Goal: Ask a question: Seek information or help from site administrators or community

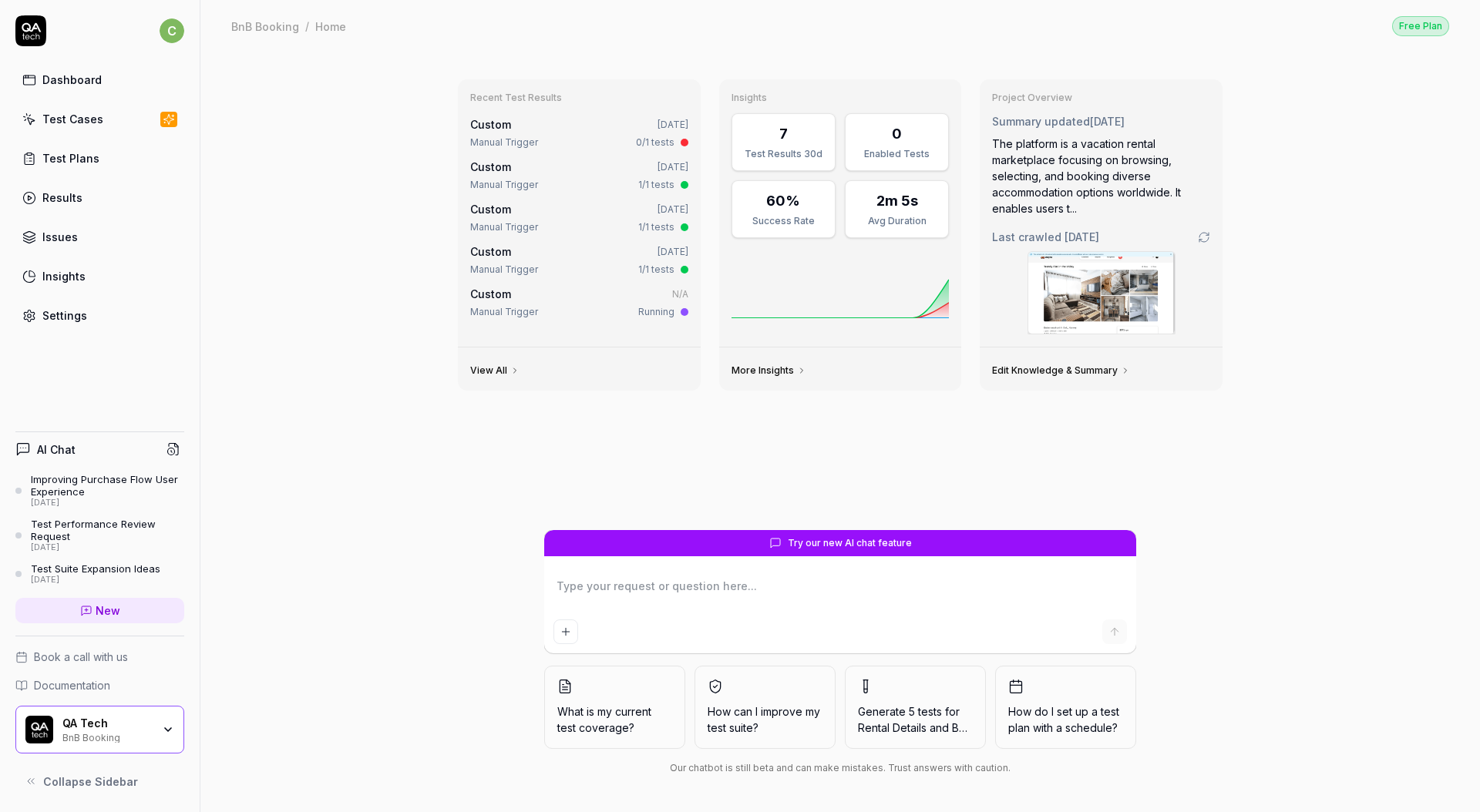
type textarea "*"
type textarea "L"
type textarea "*"
type textarea "Le"
type textarea "*"
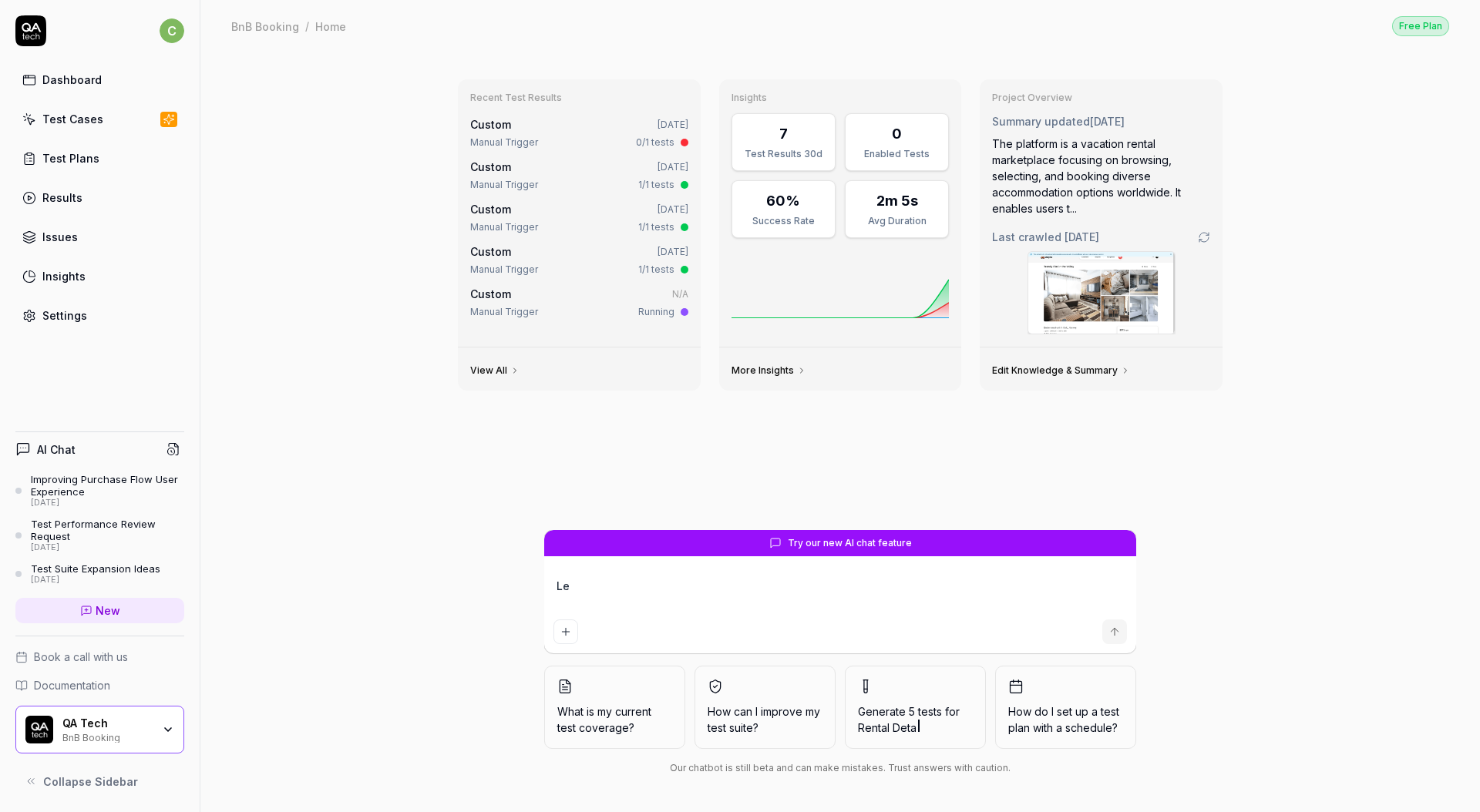
type textarea "Let"
type textarea "*"
type textarea "Let'"
type textarea "*"
type textarea "Let's"
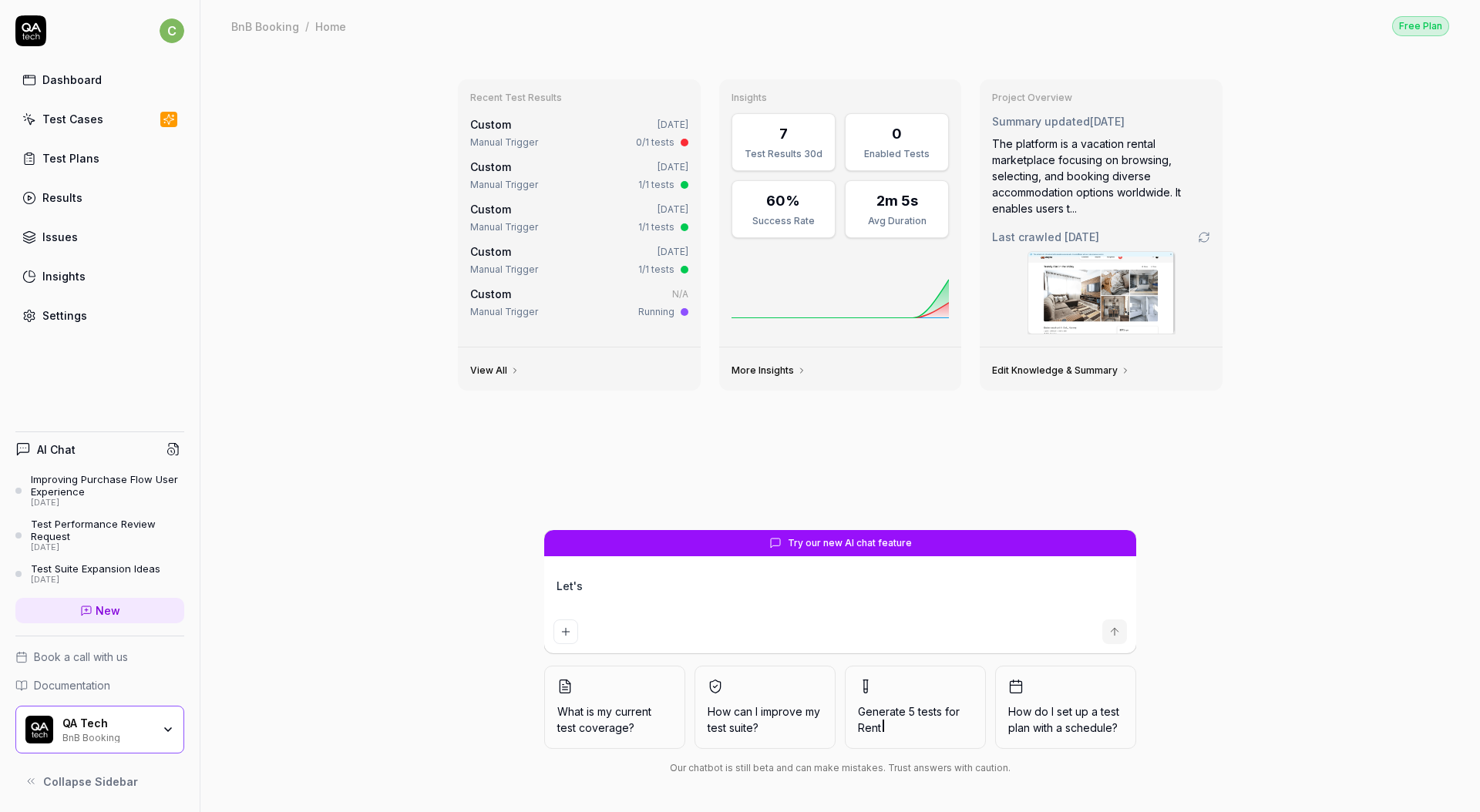
type textarea "*"
type textarea "Let's"
type textarea "*"
type textarea "Let's g"
type textarea "*"
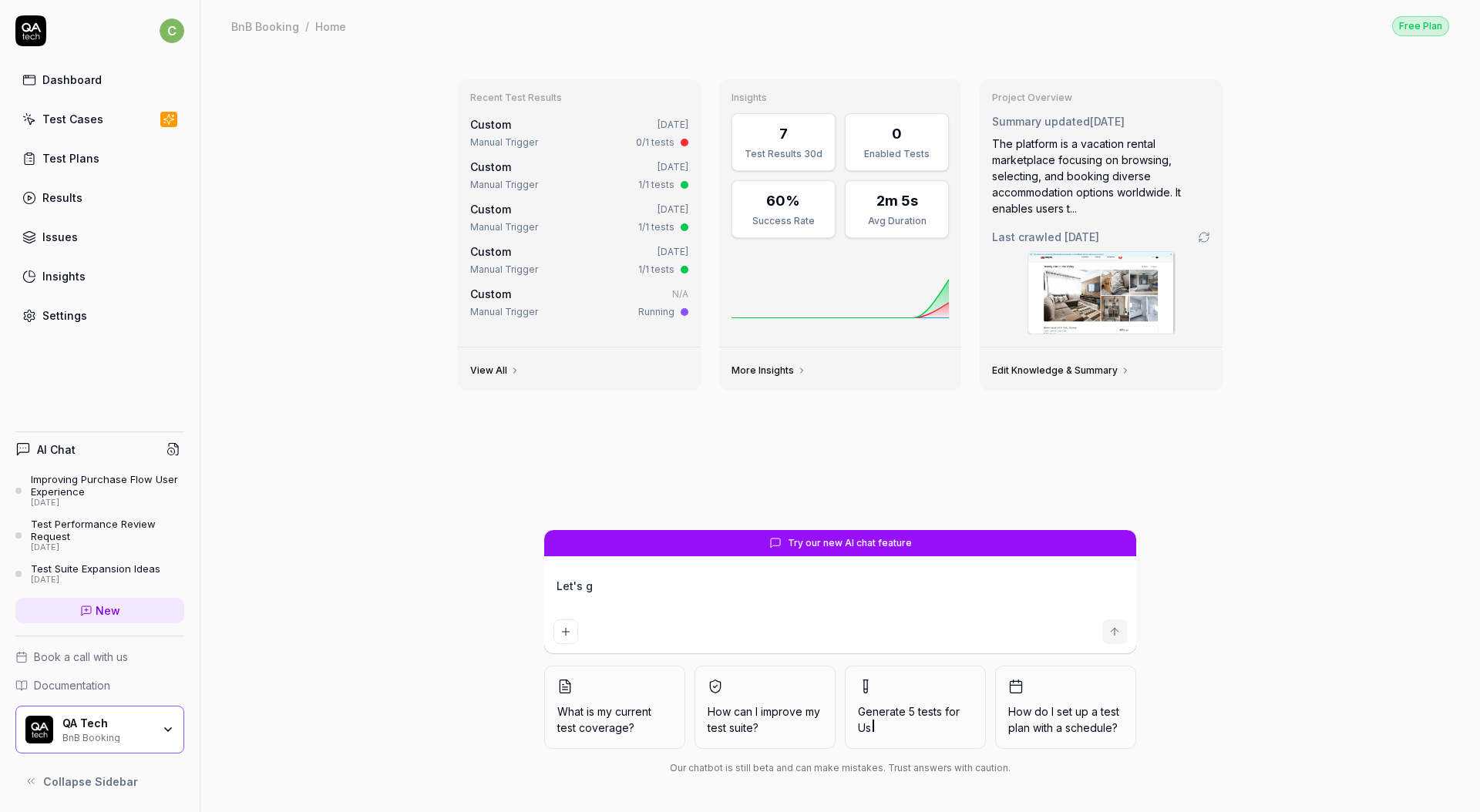
type textarea "Let's ge"
type textarea "*"
type textarea "Let's get"
type textarea "*"
type textarea "Let's get"
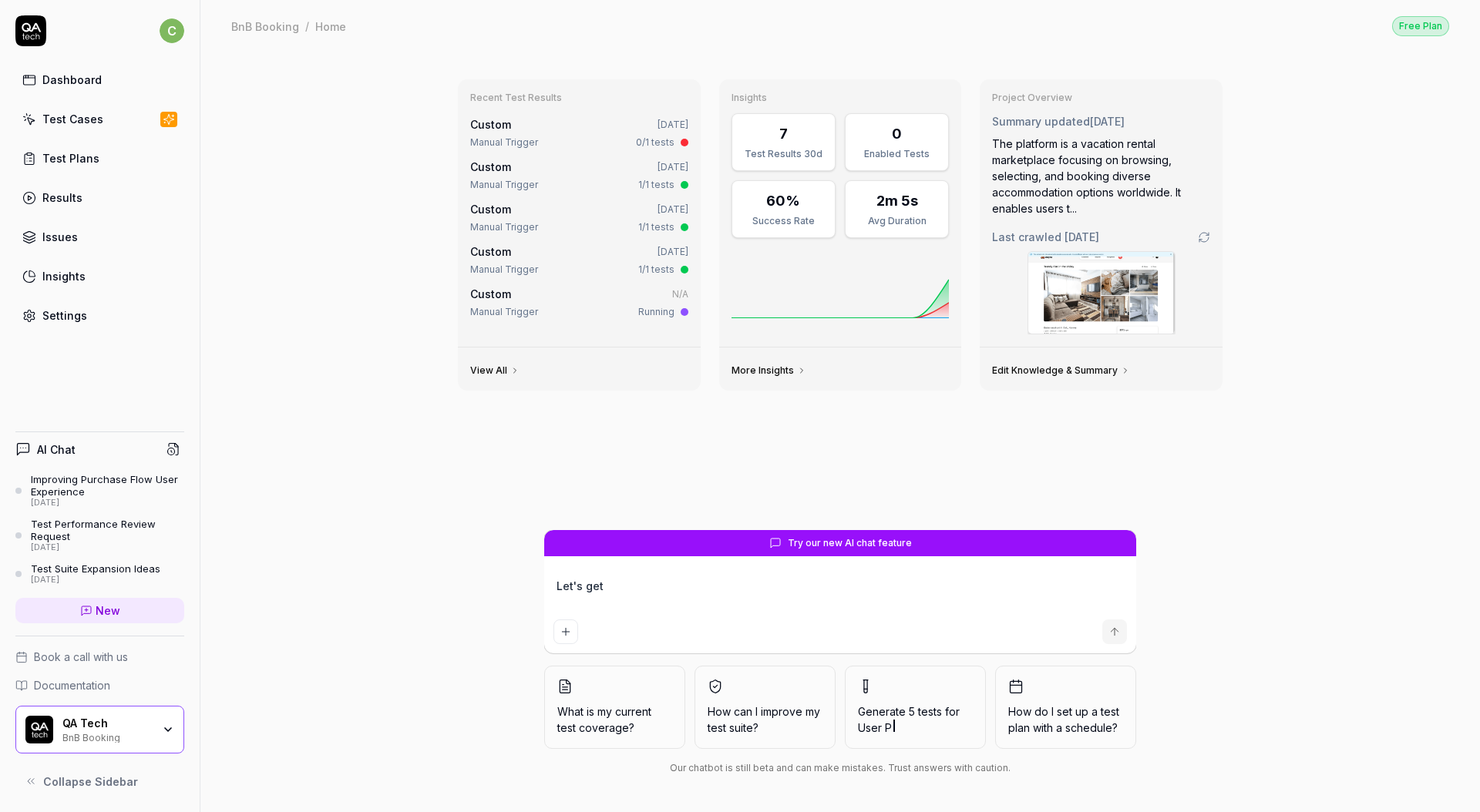
type textarea "*"
type textarea "Let's get t"
type textarea "*"
type textarea "Let's get th"
type textarea "*"
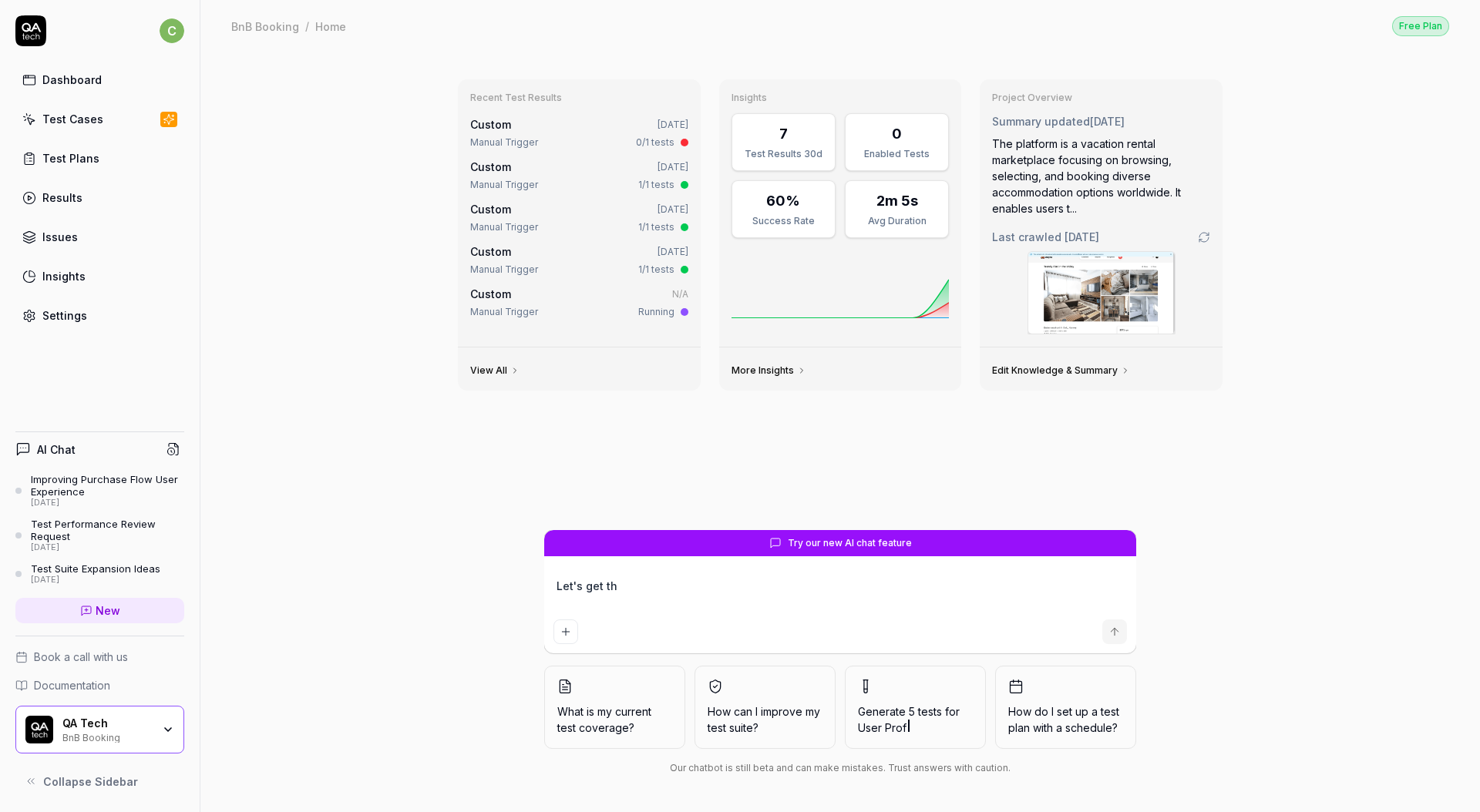
type textarea "Let's get thi"
type textarea "*"
type textarea "Let's get this"
type textarea "*"
type textarea "Let's get this"
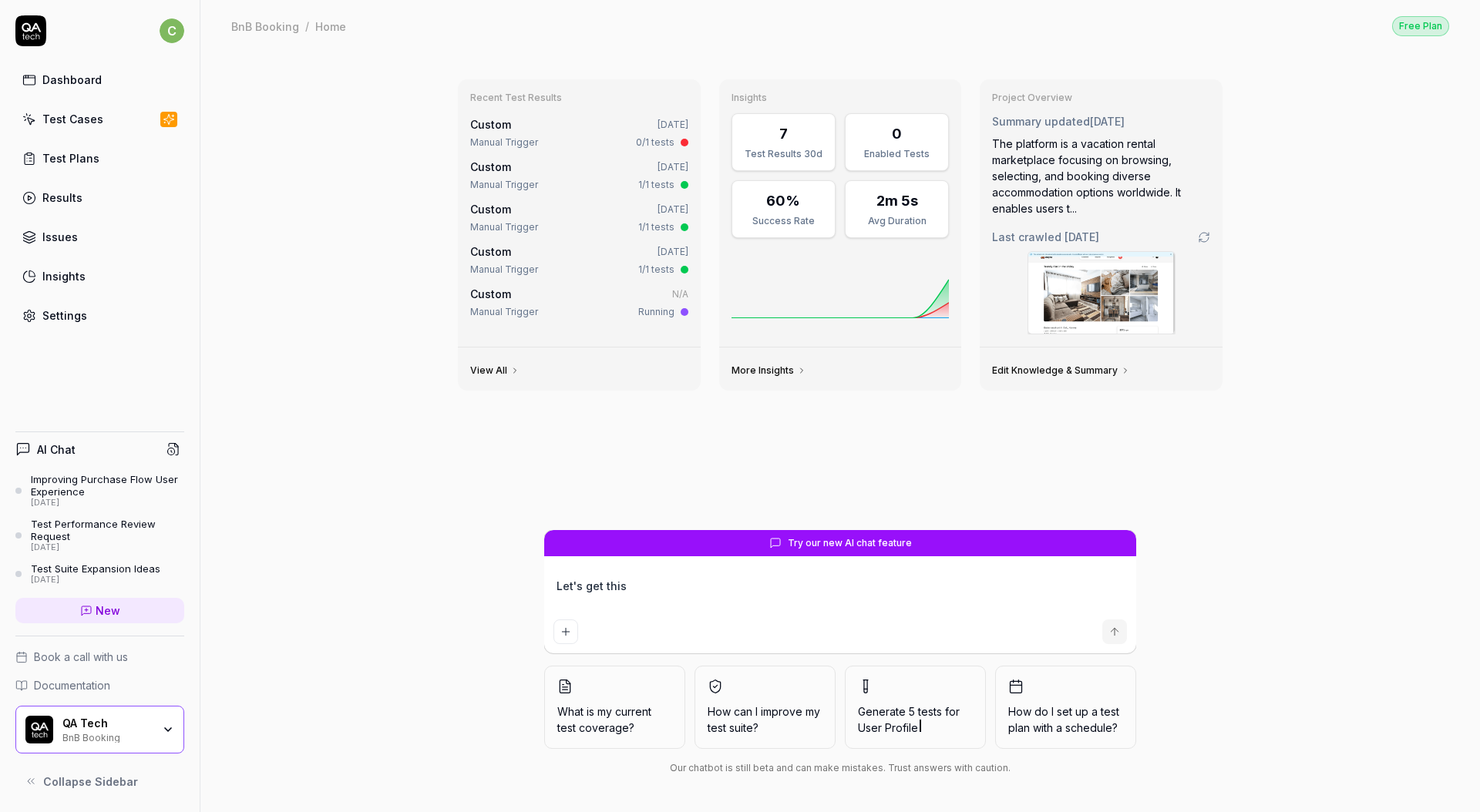
type textarea "*"
type textarea "Let's get this u"
type textarea "*"
type textarea "Let's get this u"
type textarea "*"
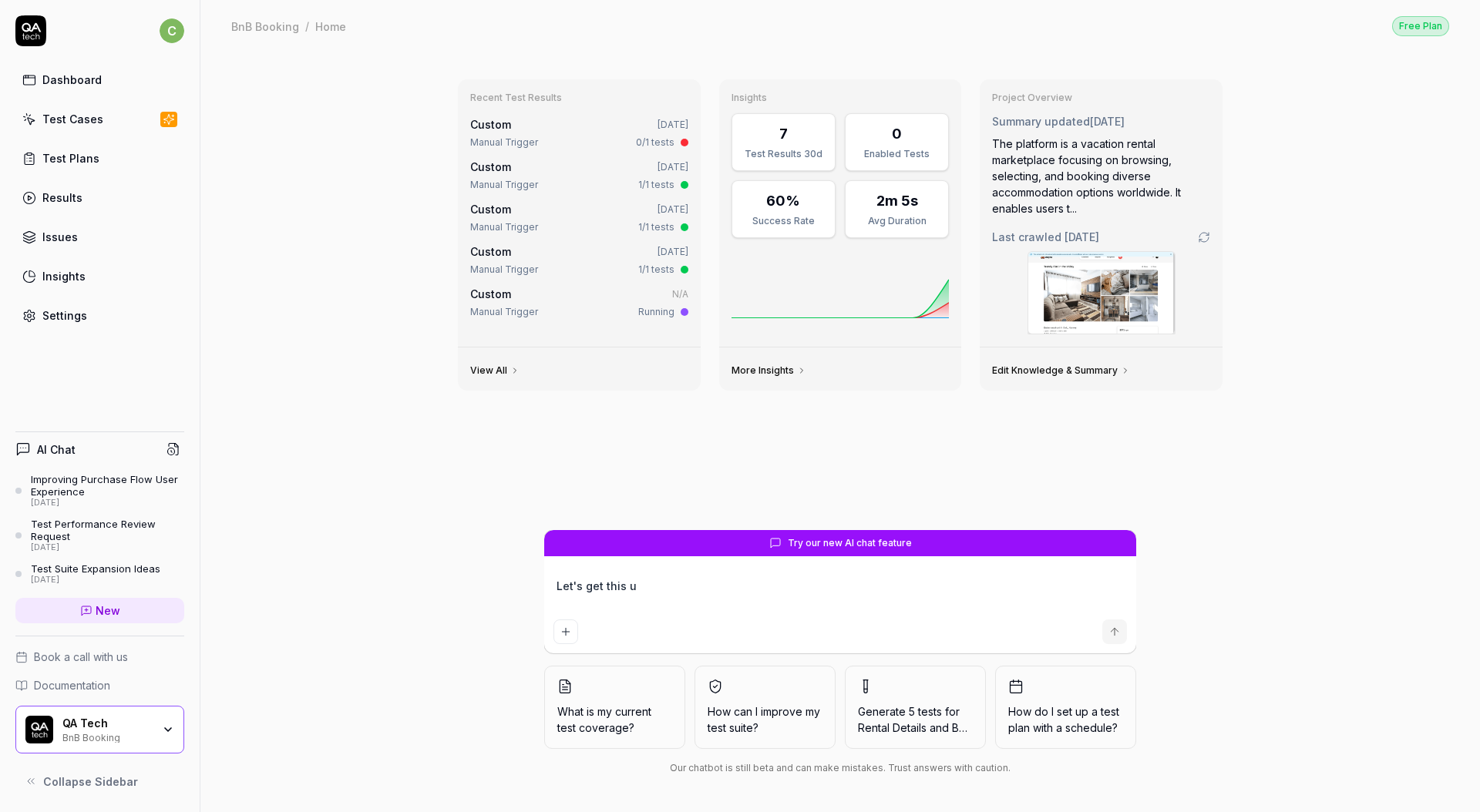
type textarea "A"
type textarea "*"
type textarea "C"
type textarea "*"
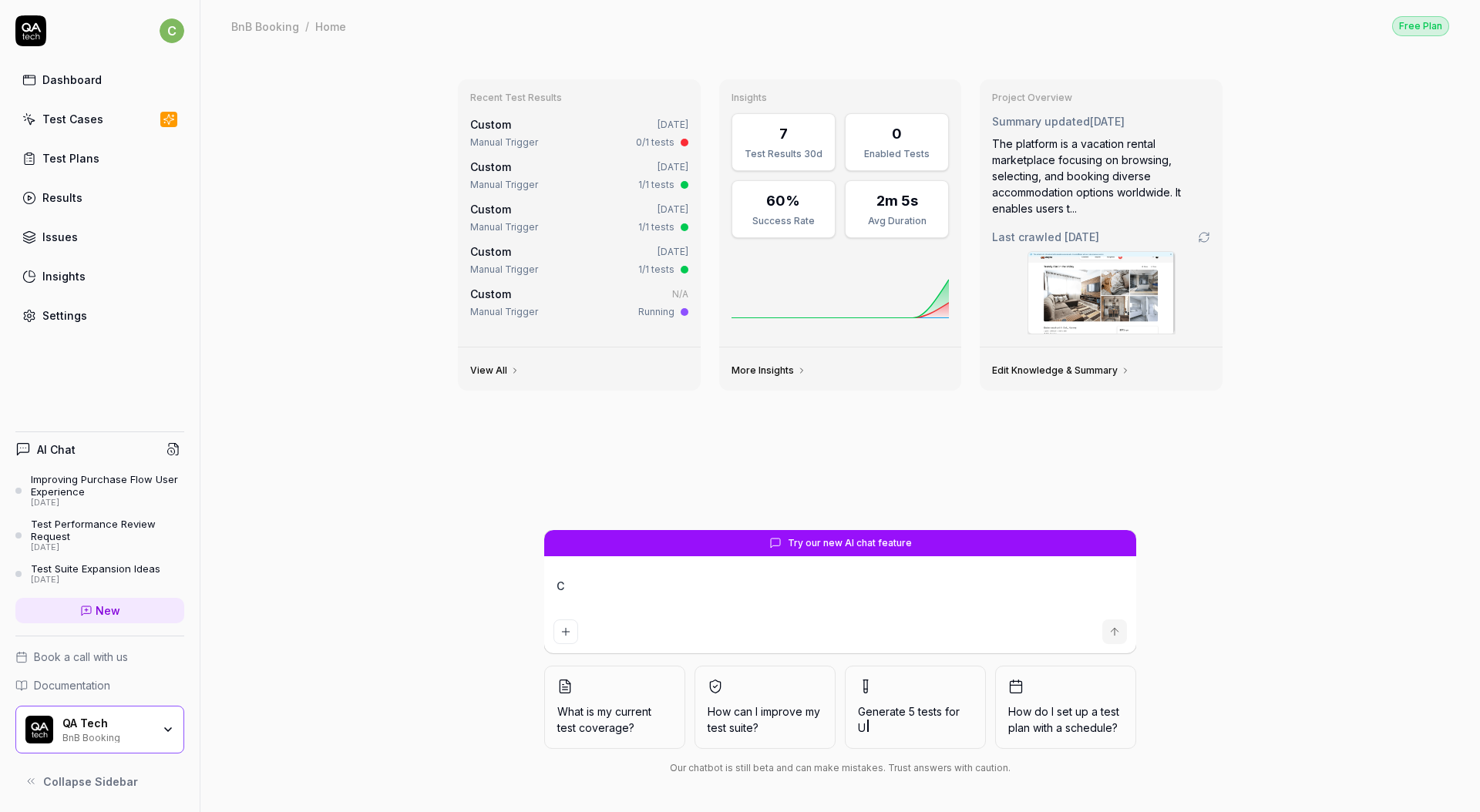
type textarea "Co"
type textarea "*"
type textarea "Cov"
type textarea "*"
type textarea "Cove"
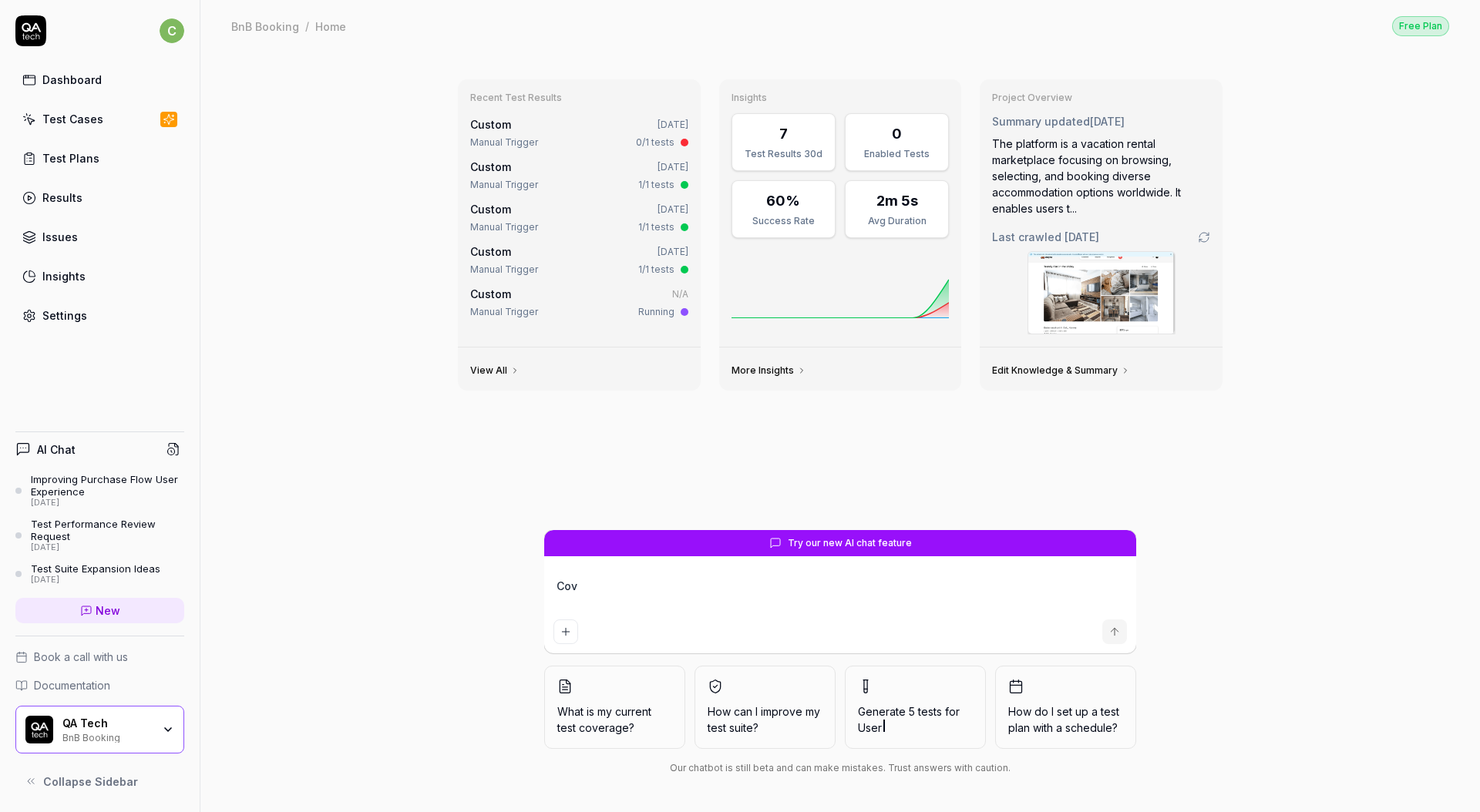
type textarea "*"
type textarea "Cover"
type textarea "*"
type textarea "Cover"
type textarea "*"
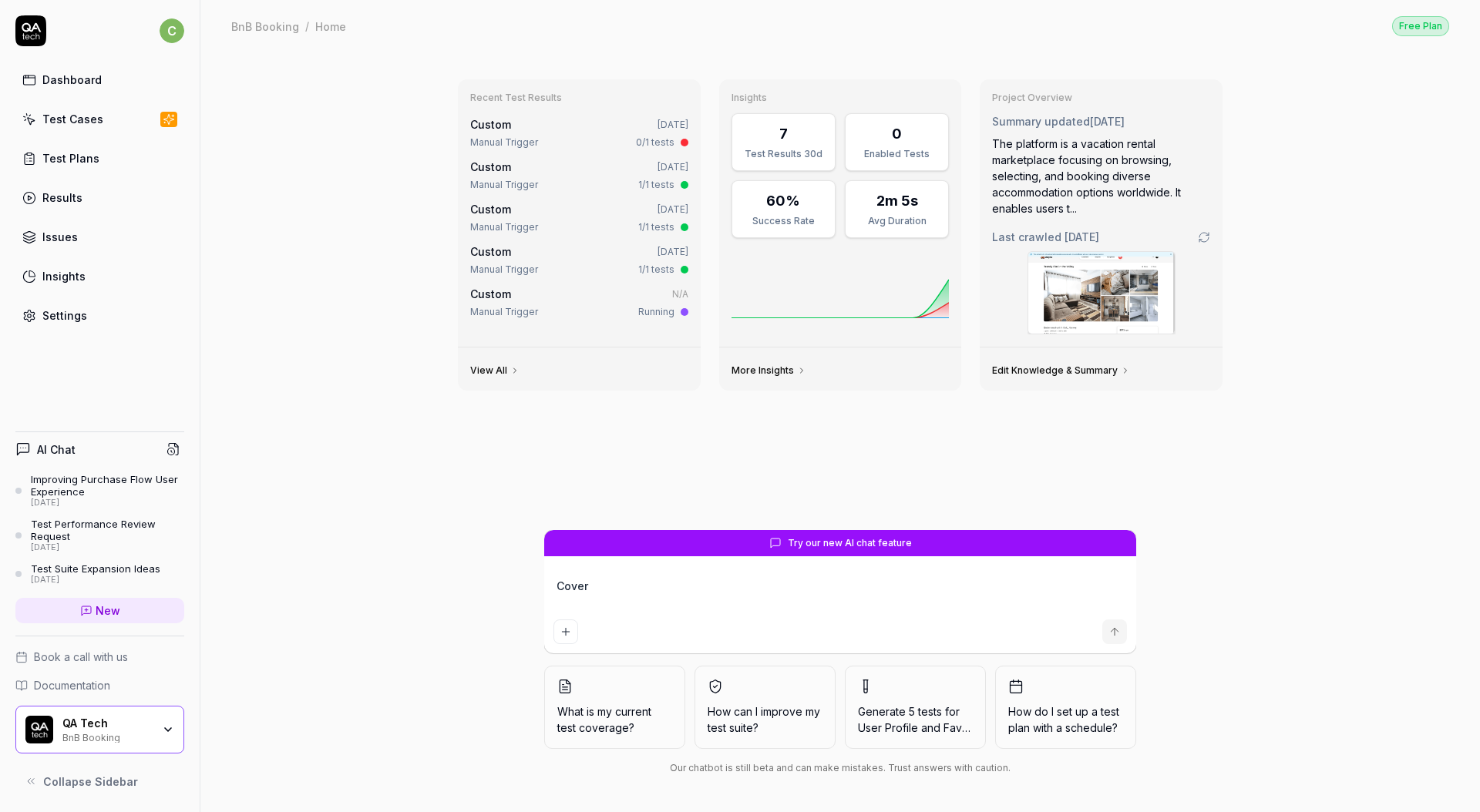
type textarea "Cover t"
type textarea "*"
type textarea "Cover th"
type textarea "*"
type textarea "Cover the"
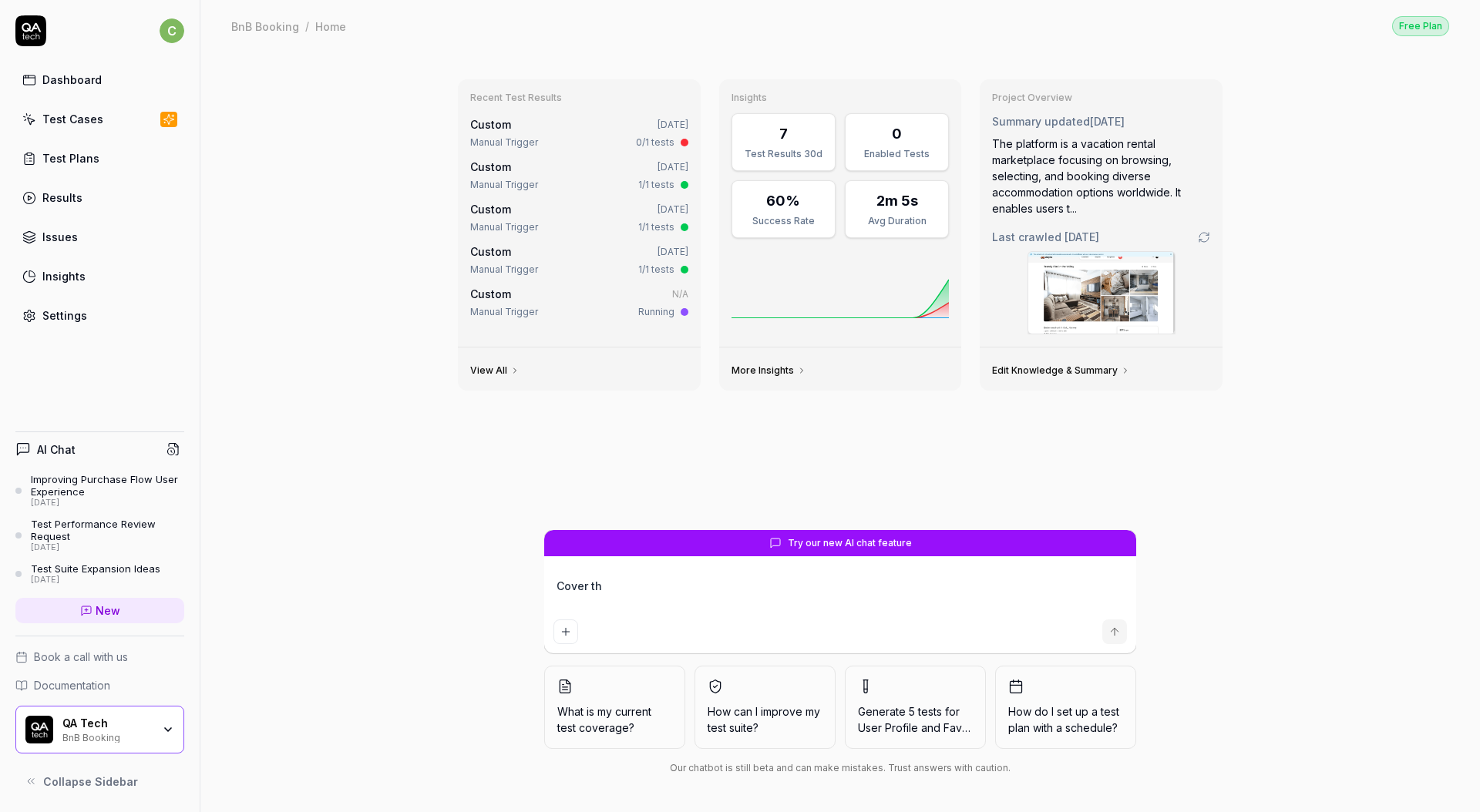
type textarea "*"
type textarea "Cover the"
type textarea "*"
type textarea "Cover the n"
type textarea "*"
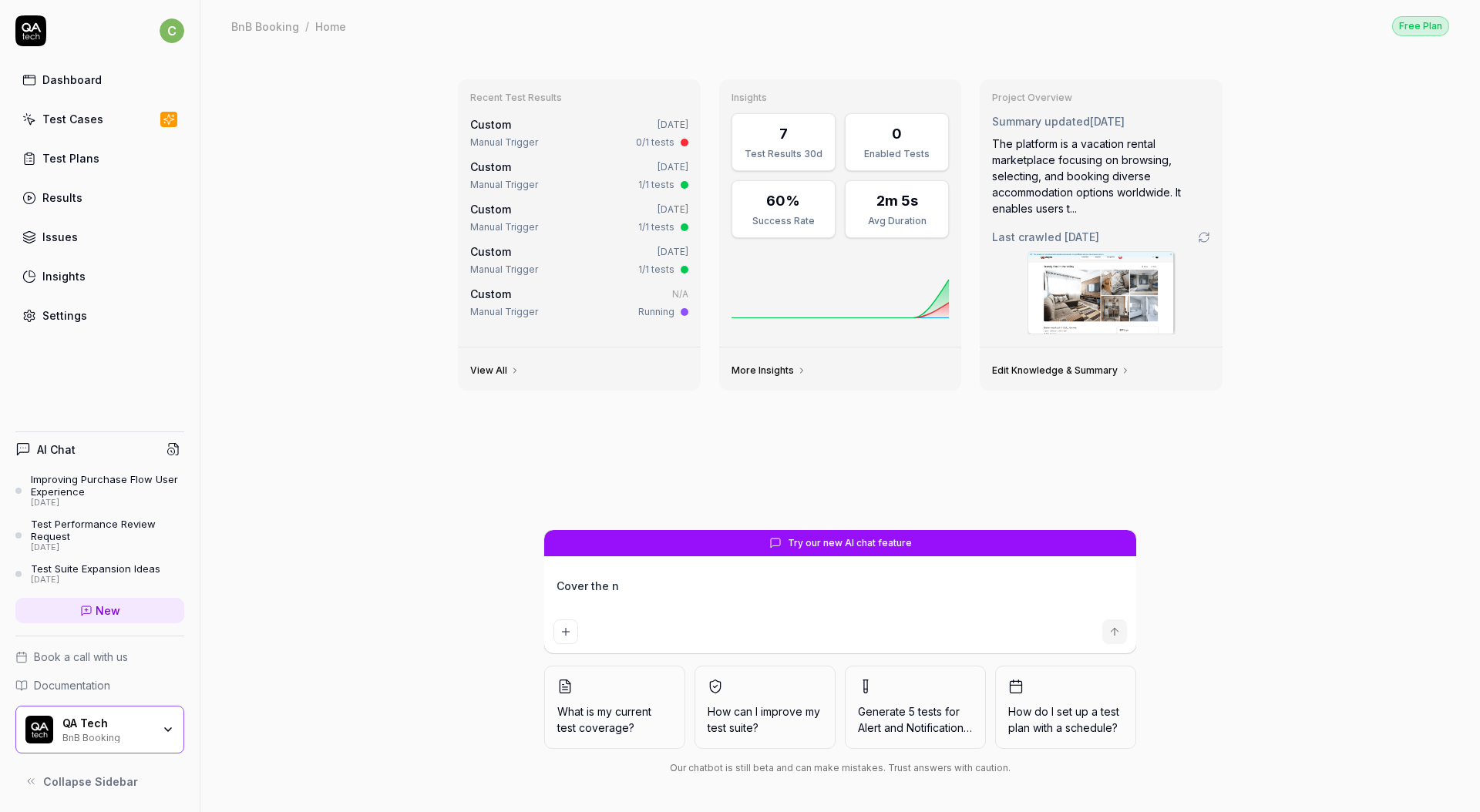
type textarea "Cover the ne"
type textarea "*"
type textarea "Cover the new"
type textarea "*"
type textarea "Cover the new"
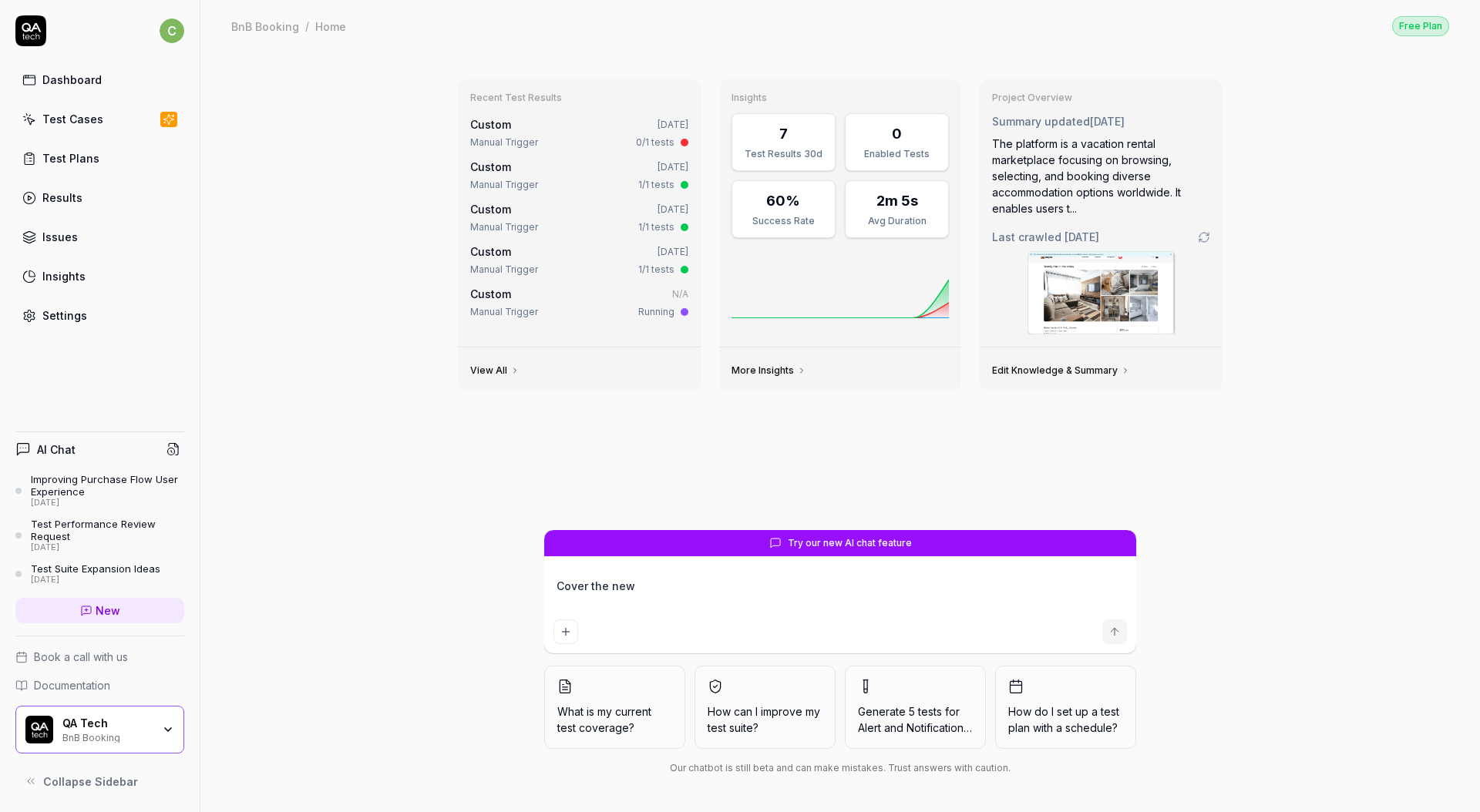
type textarea "*"
type textarea "Cover the new u"
type textarea "*"
type textarea "Cover the new us"
type textarea "*"
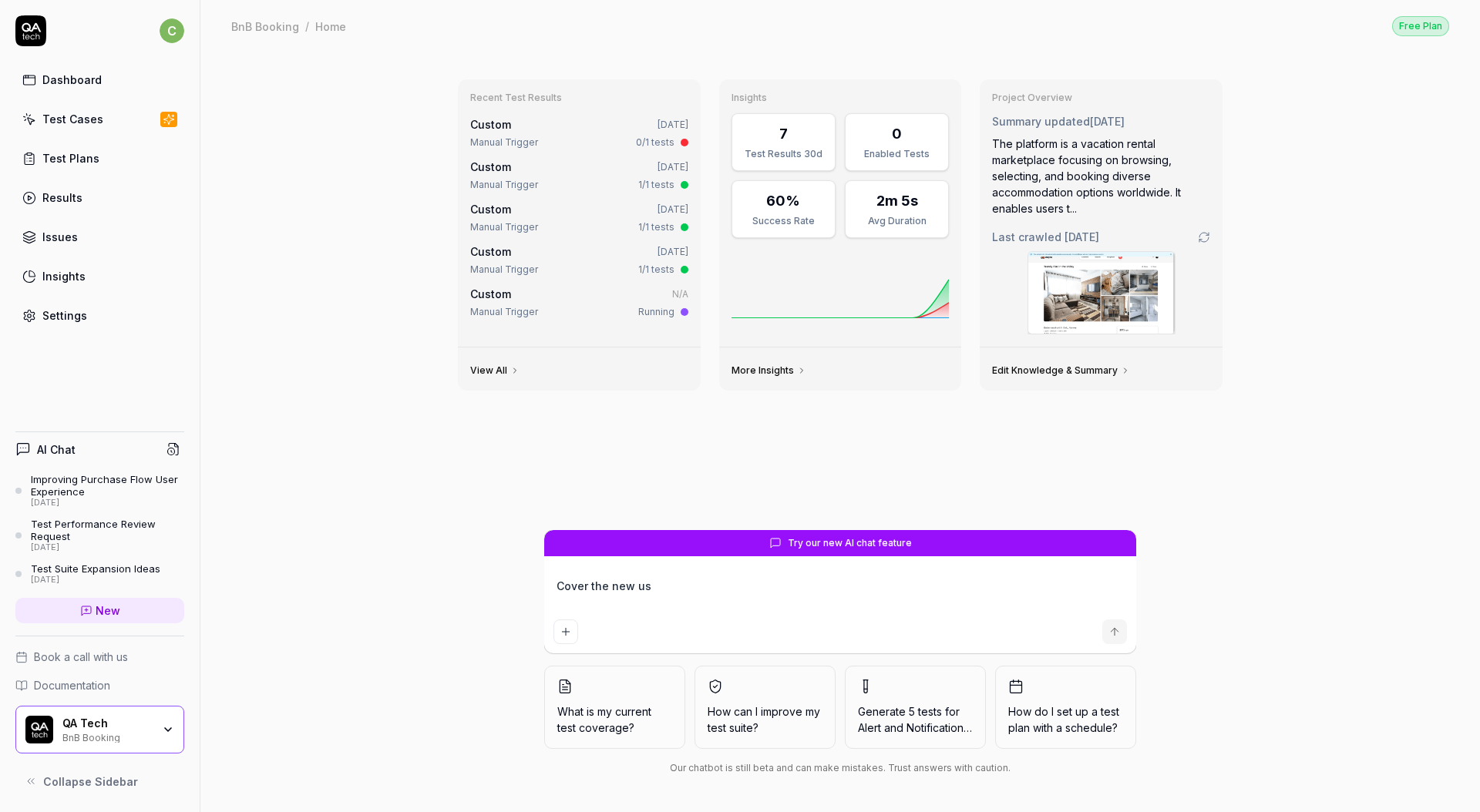
type textarea "Cover the new use"
type textarea "*"
type textarea "Cover the new usec"
type textarea "*"
type textarea "Cover the new useca"
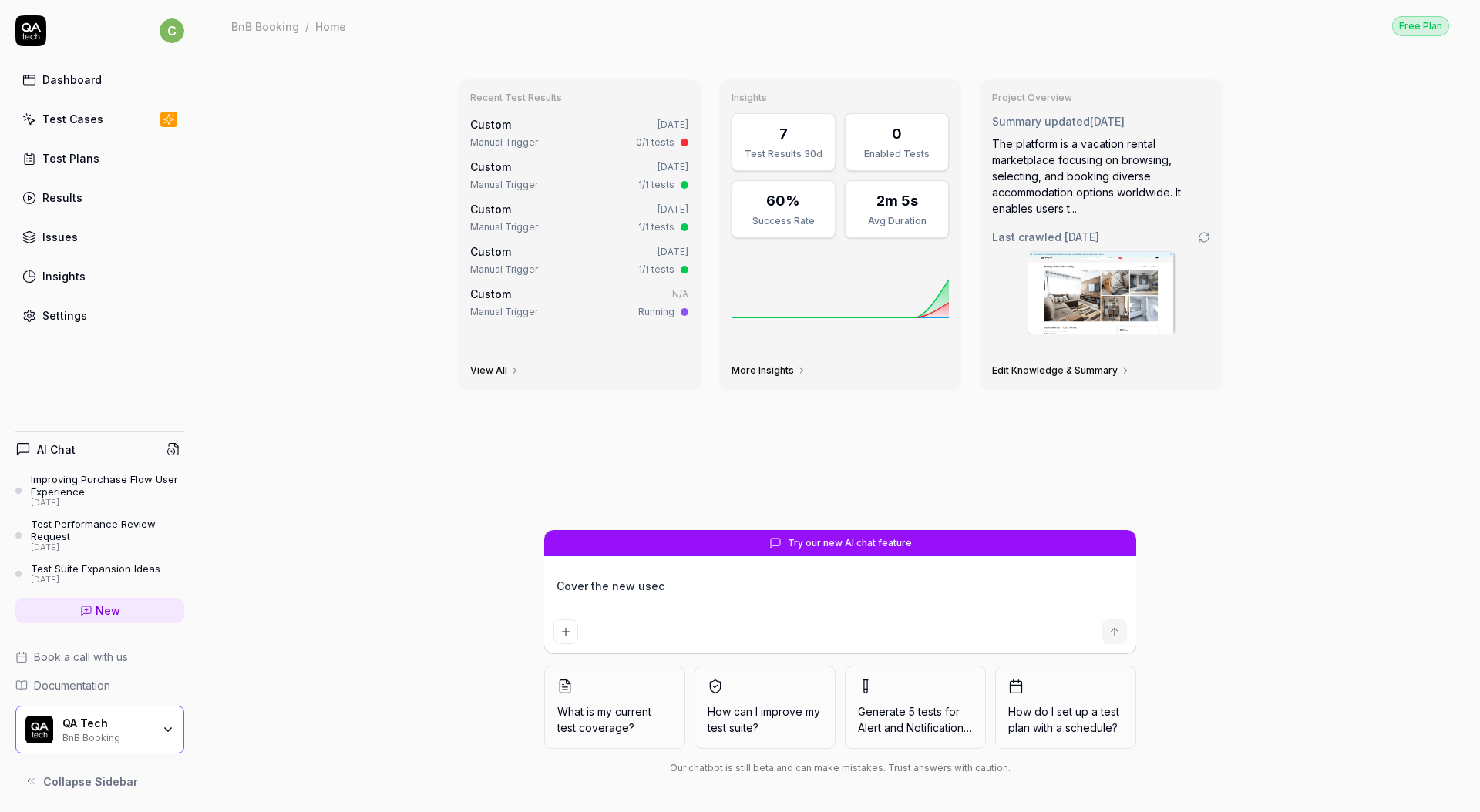
type textarea "*"
type textarea "Cover the new usecas"
type textarea "*"
type textarea "Cover the new usecase"
type textarea "*"
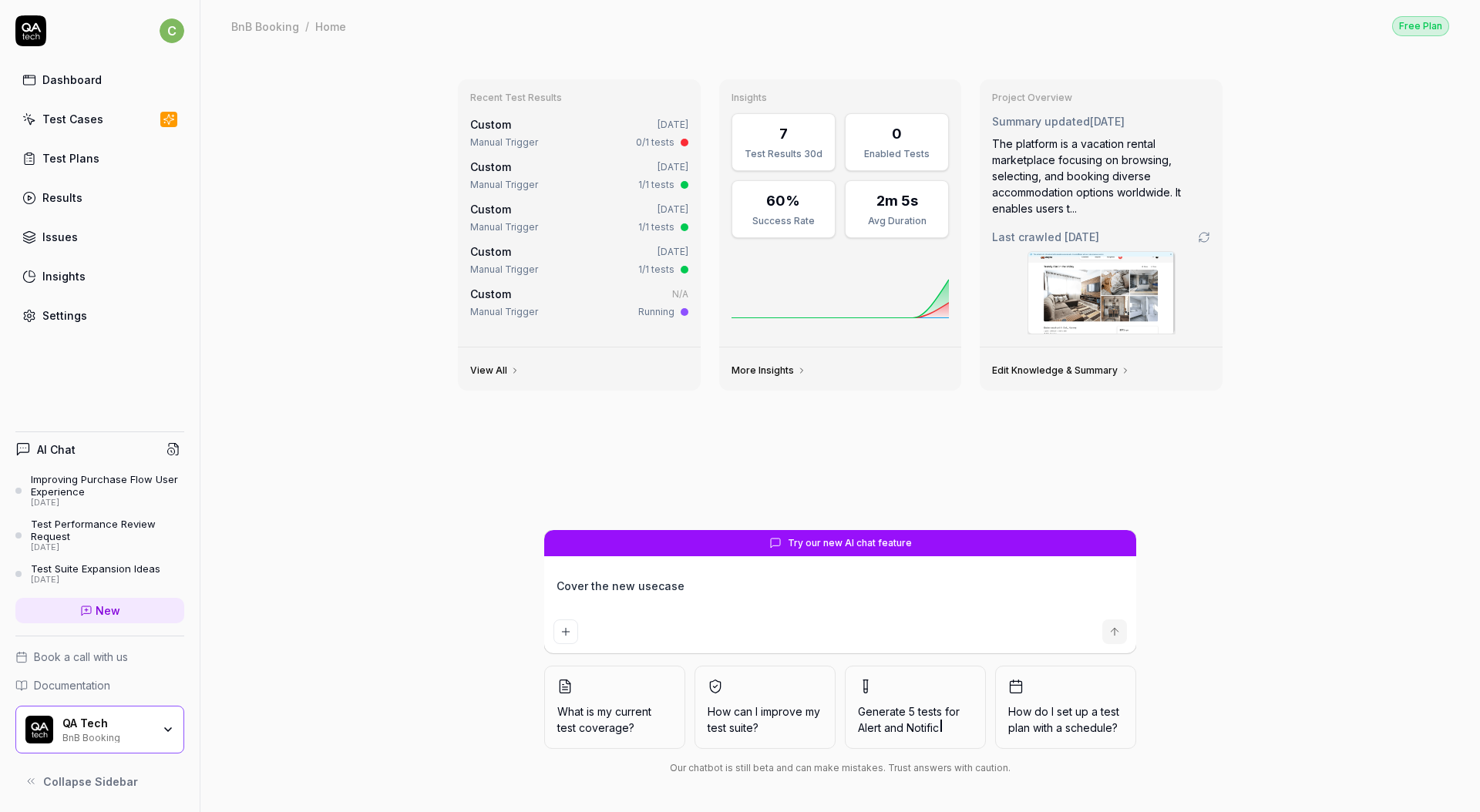
type textarea "Cover the new usecases"
type textarea "*"
type textarea "Cover the new usecases"
type textarea "*"
type textarea "Cover the new usecases f"
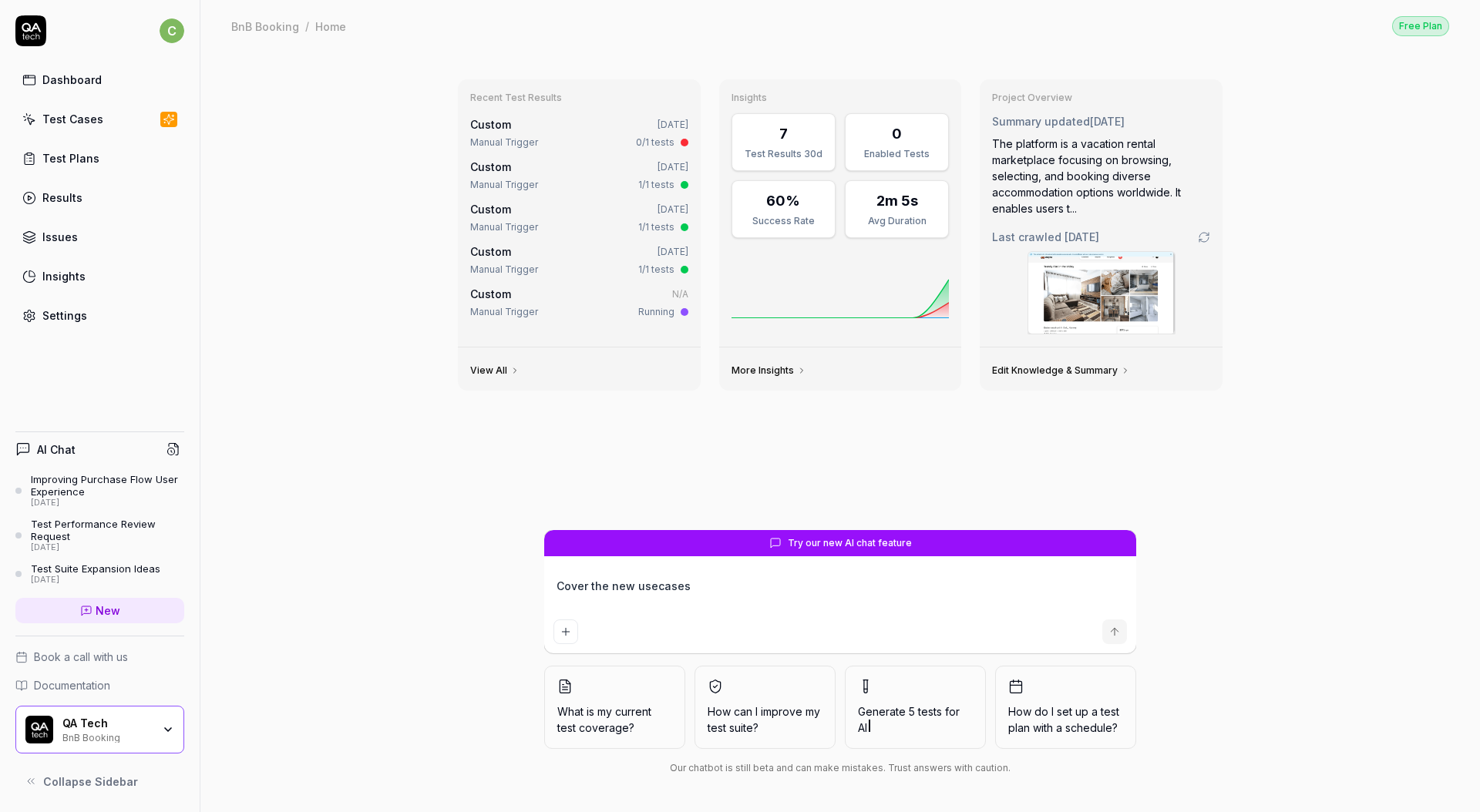
type textarea "*"
type textarea "Cover the new usecases fo"
type textarea "*"
type textarea "Cover the new usecases for"
type textarea "*"
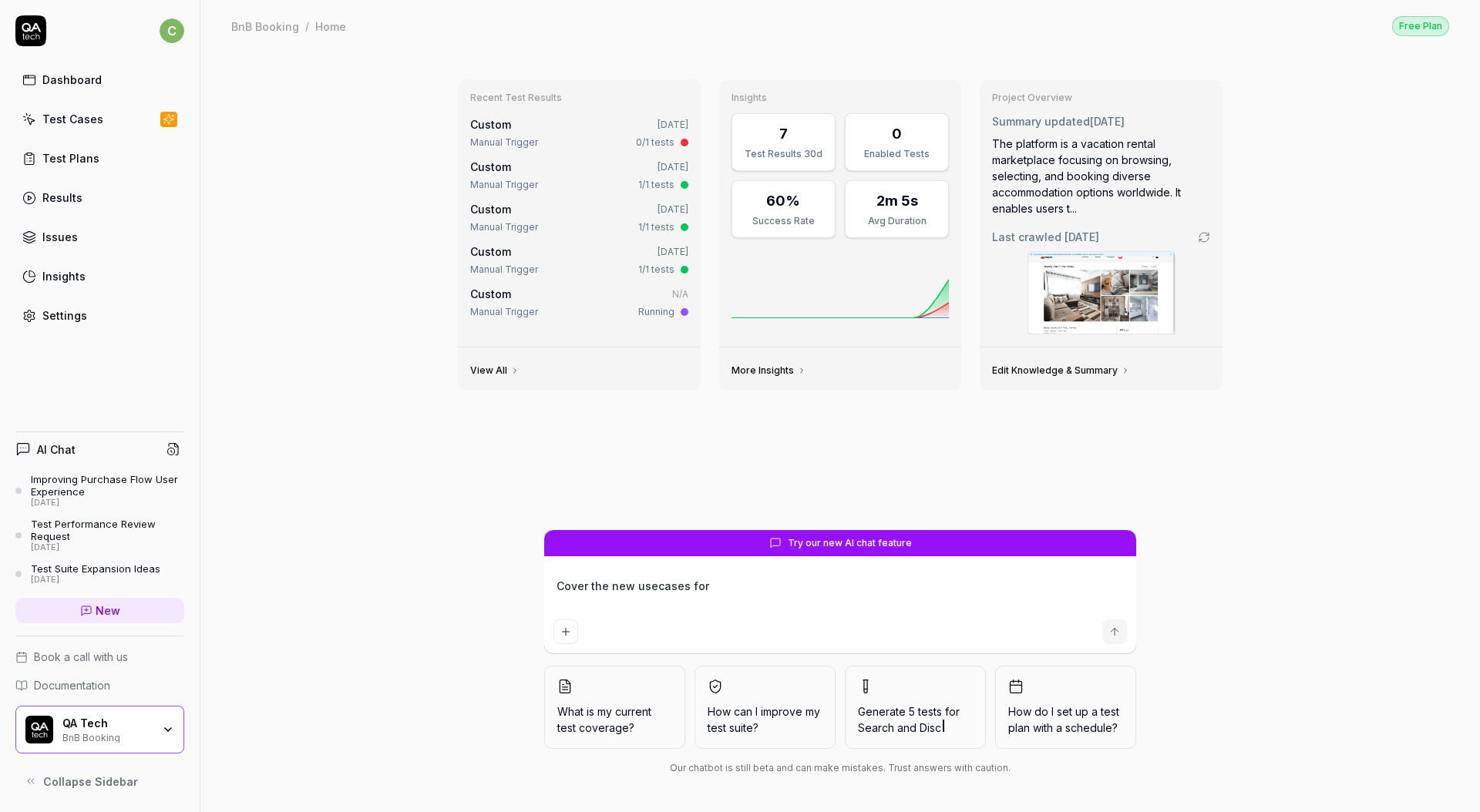
type textarea "Cover the new u"
type textarea "*"
type textarea "Cover the new us"
type textarea "*"
type textarea "Cover the new use"
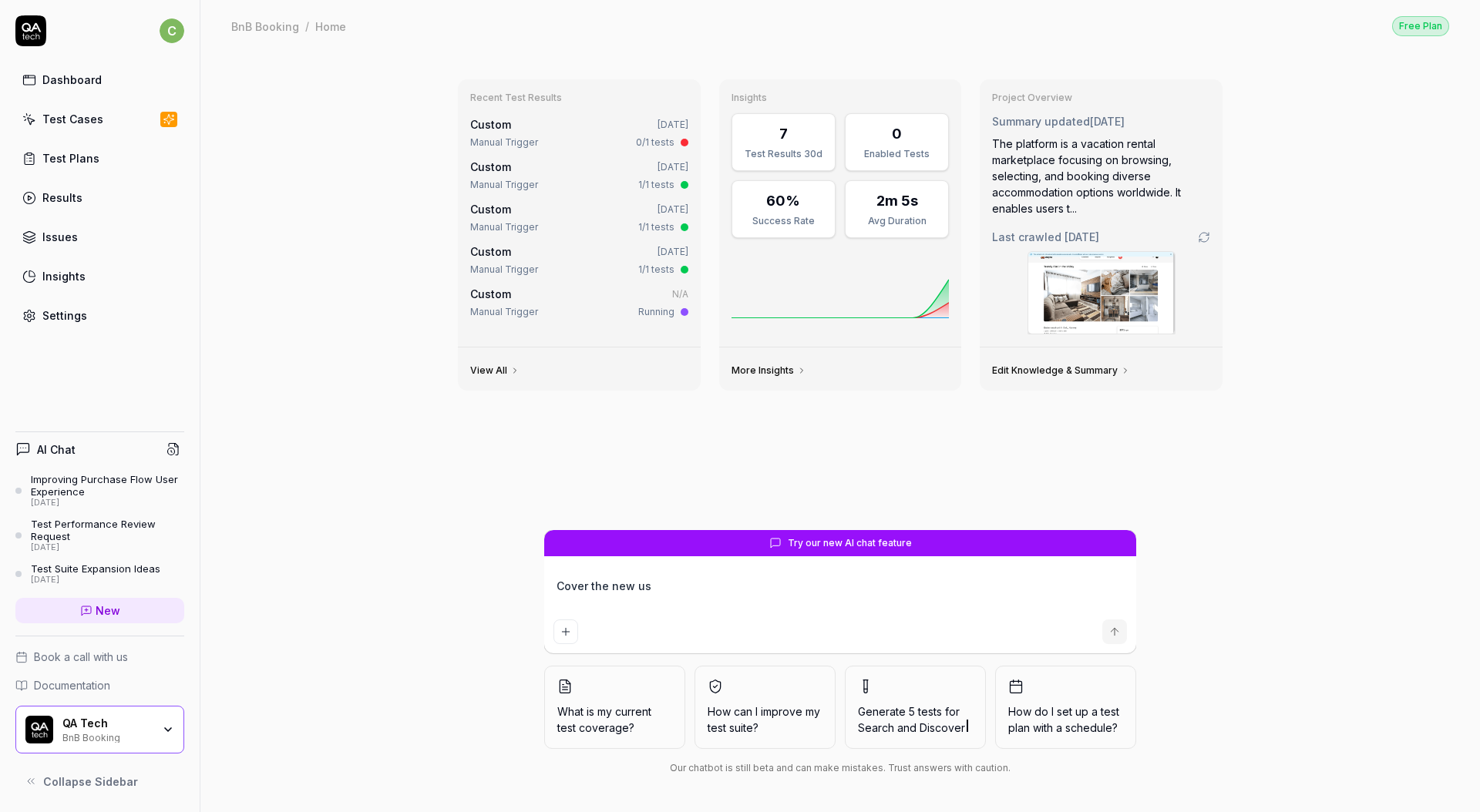
type textarea "*"
type textarea "Cover the new use"
type textarea "*"
type textarea "Cover the new use c"
type textarea "*"
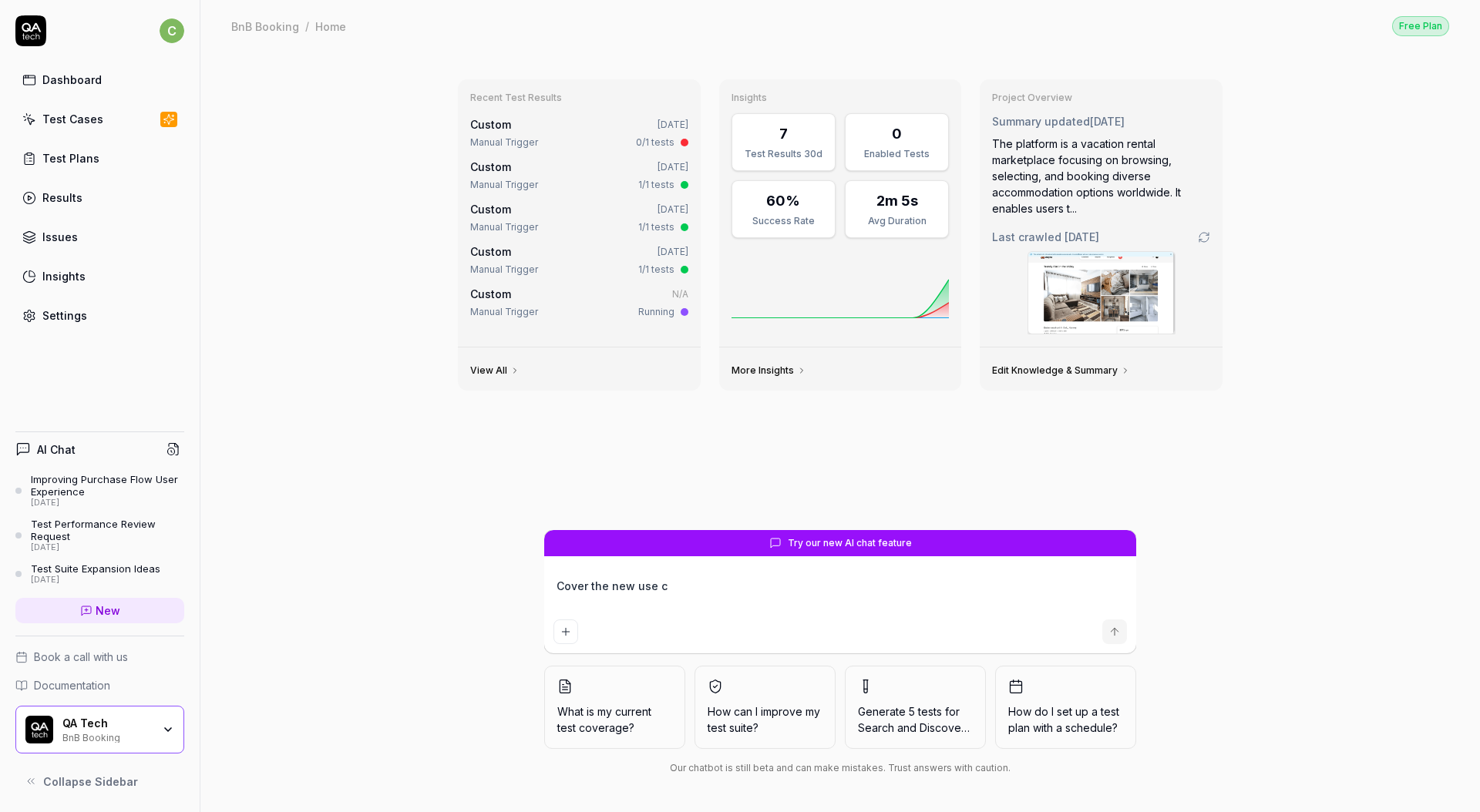
type textarea "Cover the new use ca"
type textarea "*"
type textarea "Cover the new use cas"
type textarea "*"
type textarea "Cover the new use case"
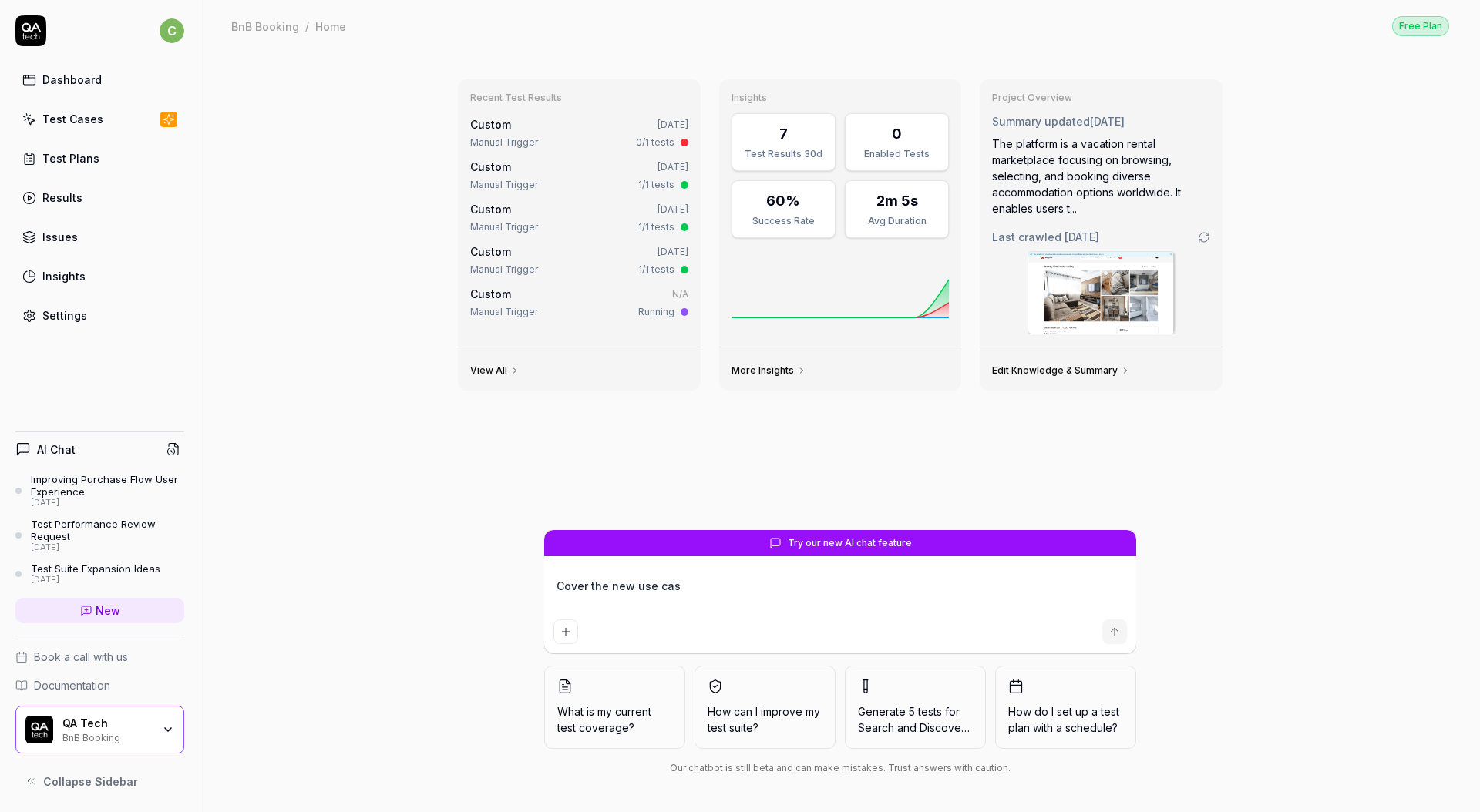
type textarea "*"
type textarea "Cover the new use cases"
type textarea "*"
type textarea "Cover the new use cases"
type textarea "*"
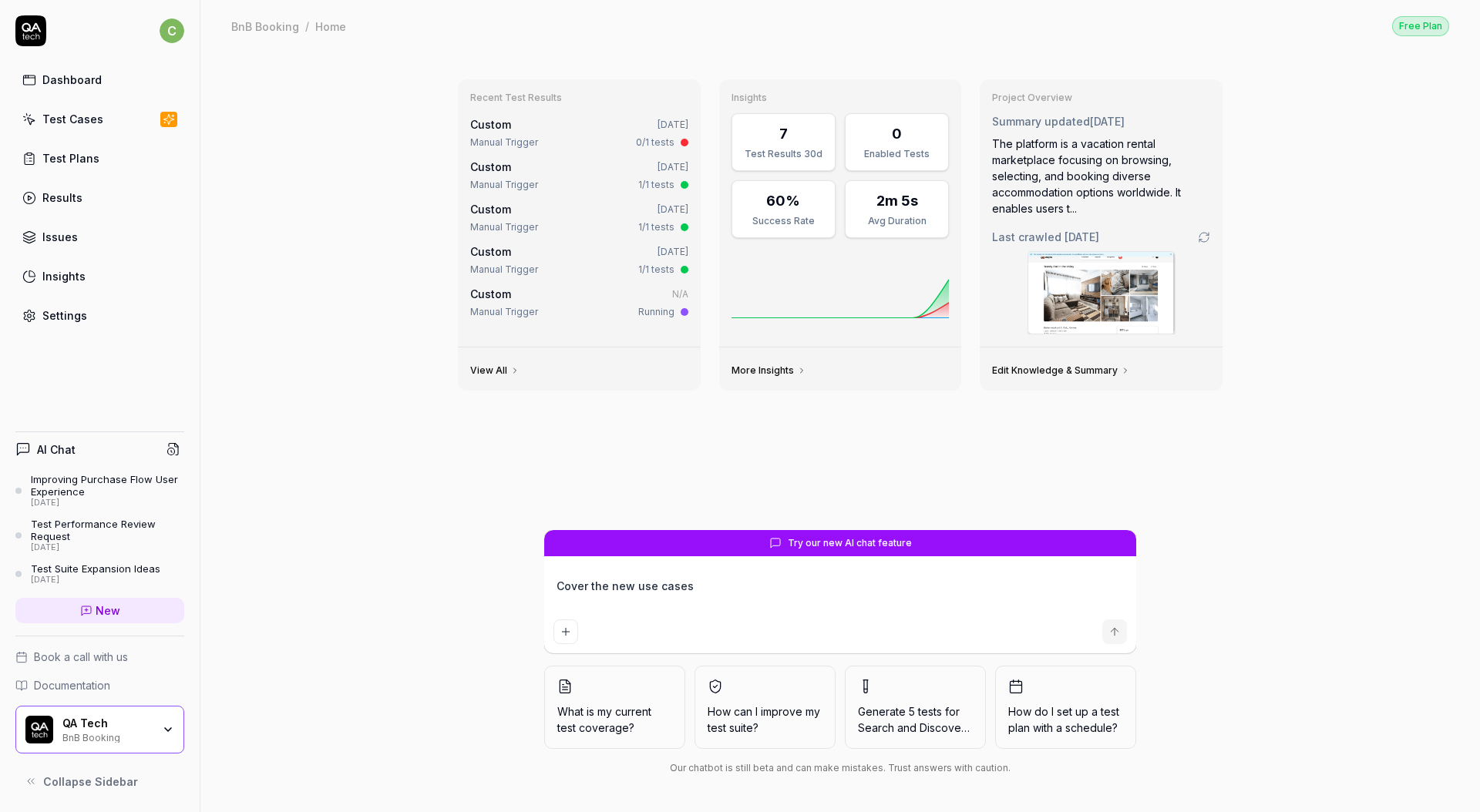
type textarea "Cover the new use cases f"
type textarea "*"
type textarea "Cover the new use cases fo"
type textarea "*"
type textarea "Cover the new use cases for"
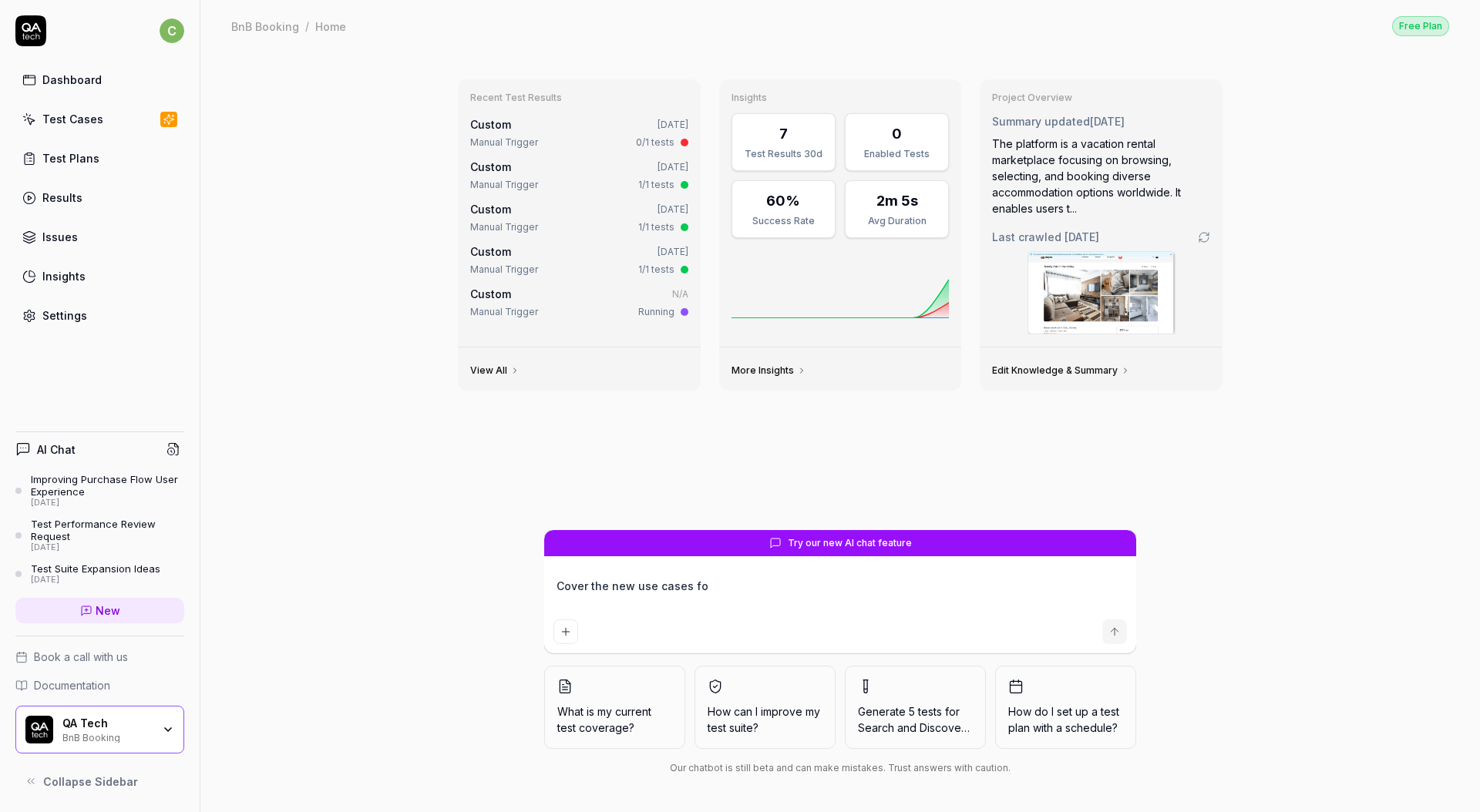
type textarea "*"
type textarea "Cover the new use cases for"
type textarea "*"
type textarea "Cover the new use cases for f"
type textarea "*"
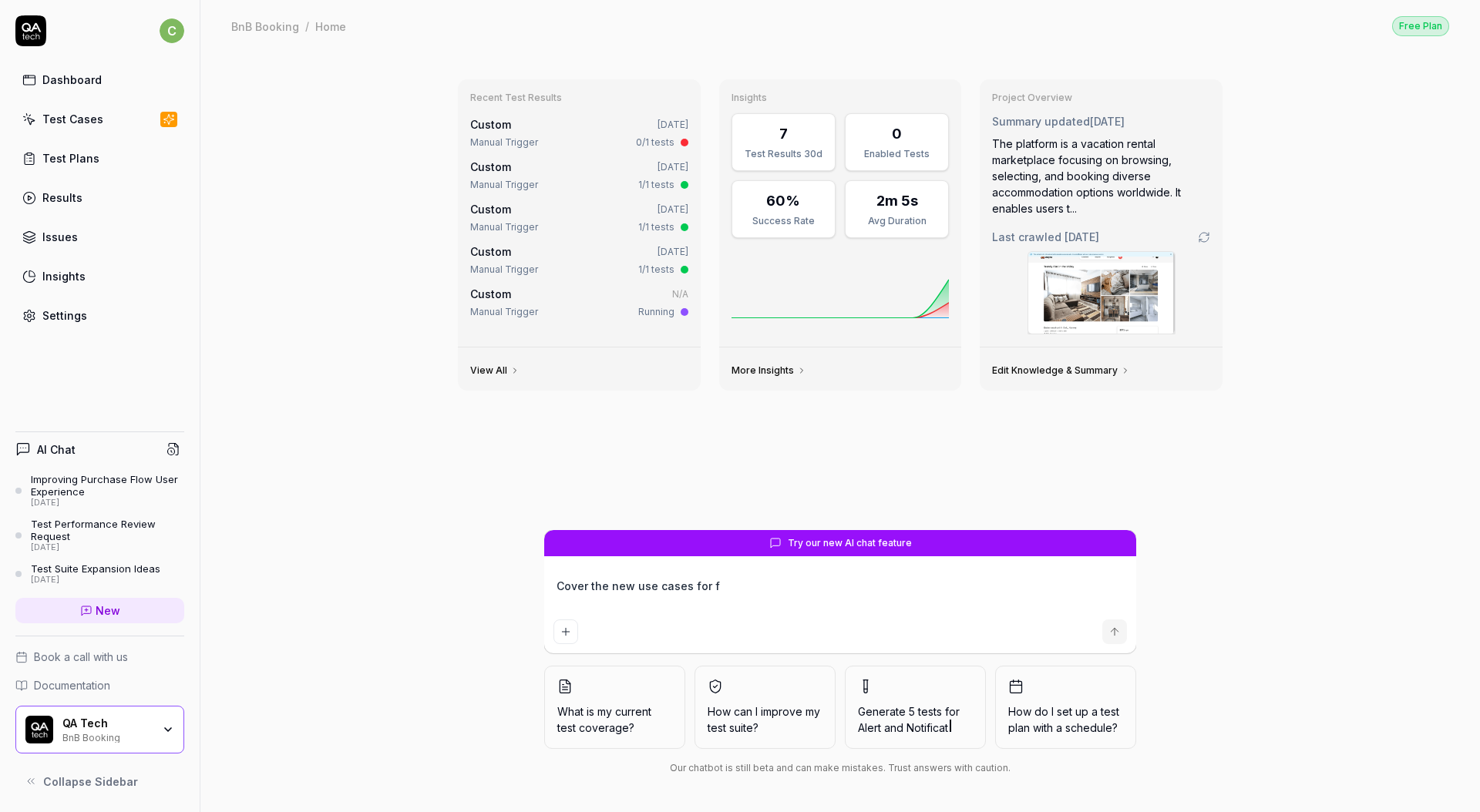
type textarea "Cover the new use cases for fl"
type textarea "*"
type textarea "Cover the new use cases for fle"
type textarea "*"
type textarea "Cover the new use cases for flex"
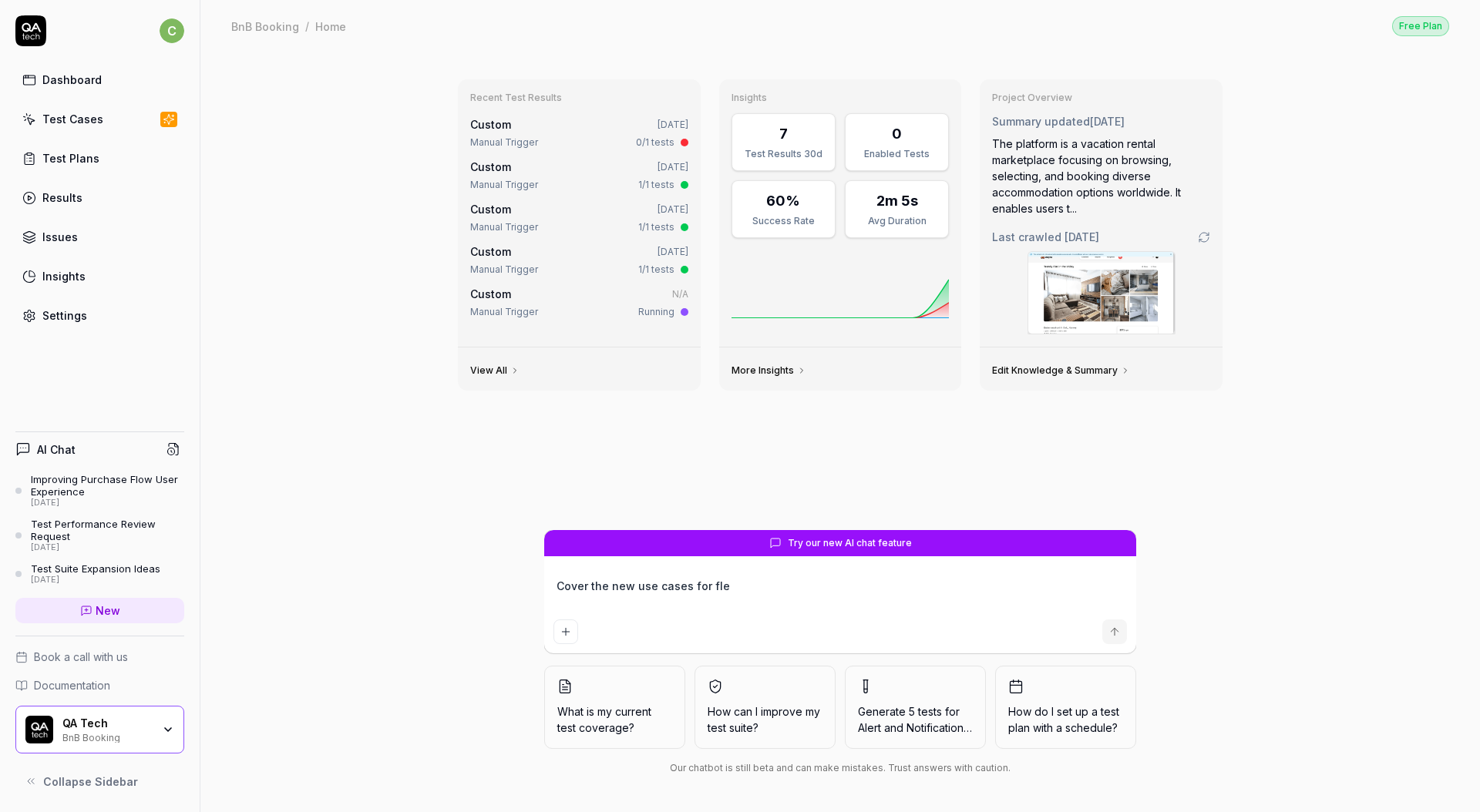
type textarea "*"
type textarea "Cover the new use cases for flexi"
type textarea "*"
type textarea "Cover the new use cases for flexib"
type textarea "*"
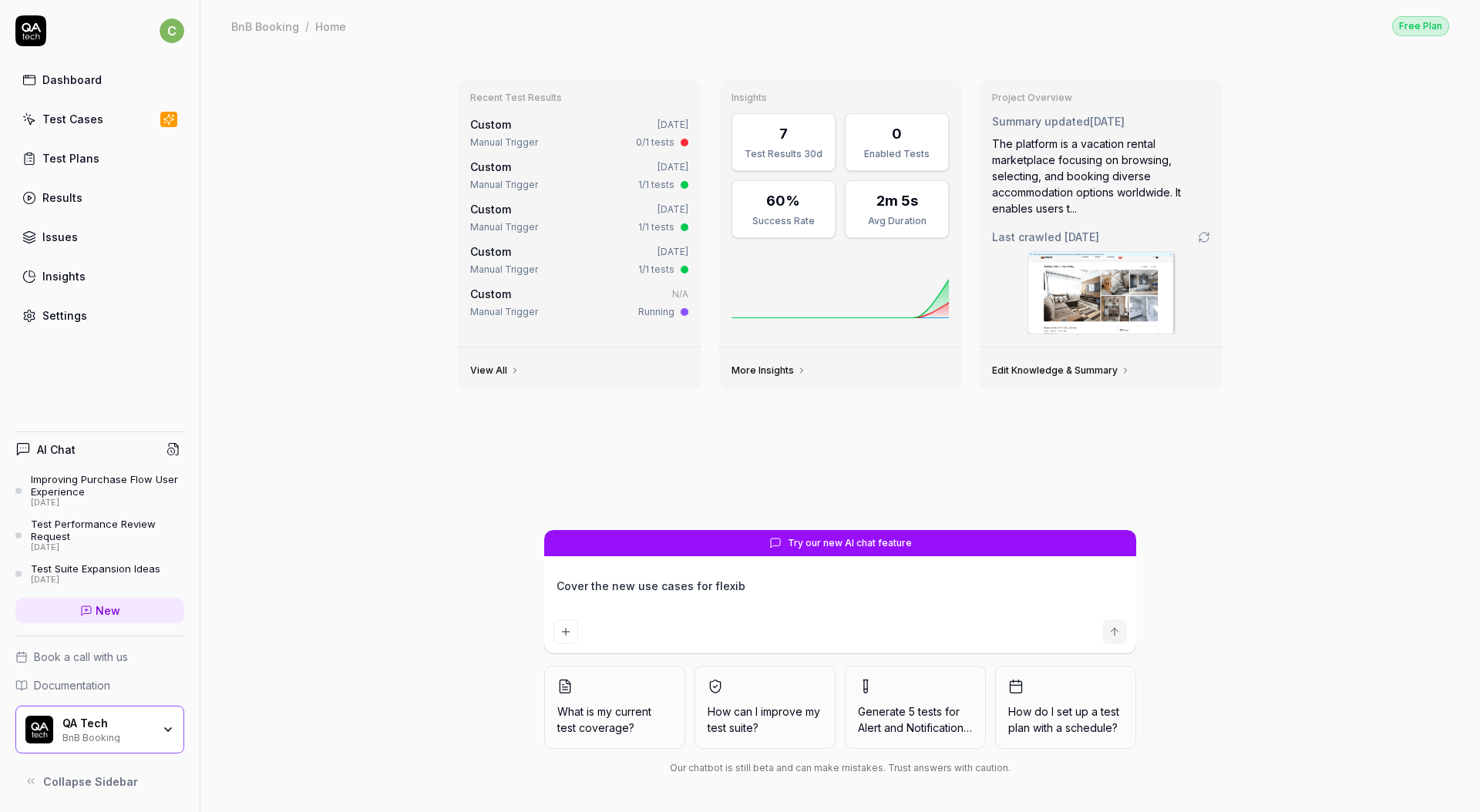
type textarea "Cover the new use cases for flexibl"
type textarea "*"
type textarea "Cover the new use cases for flexible"
type textarea "*"
type textarea "Cover the new use cases for flexible"
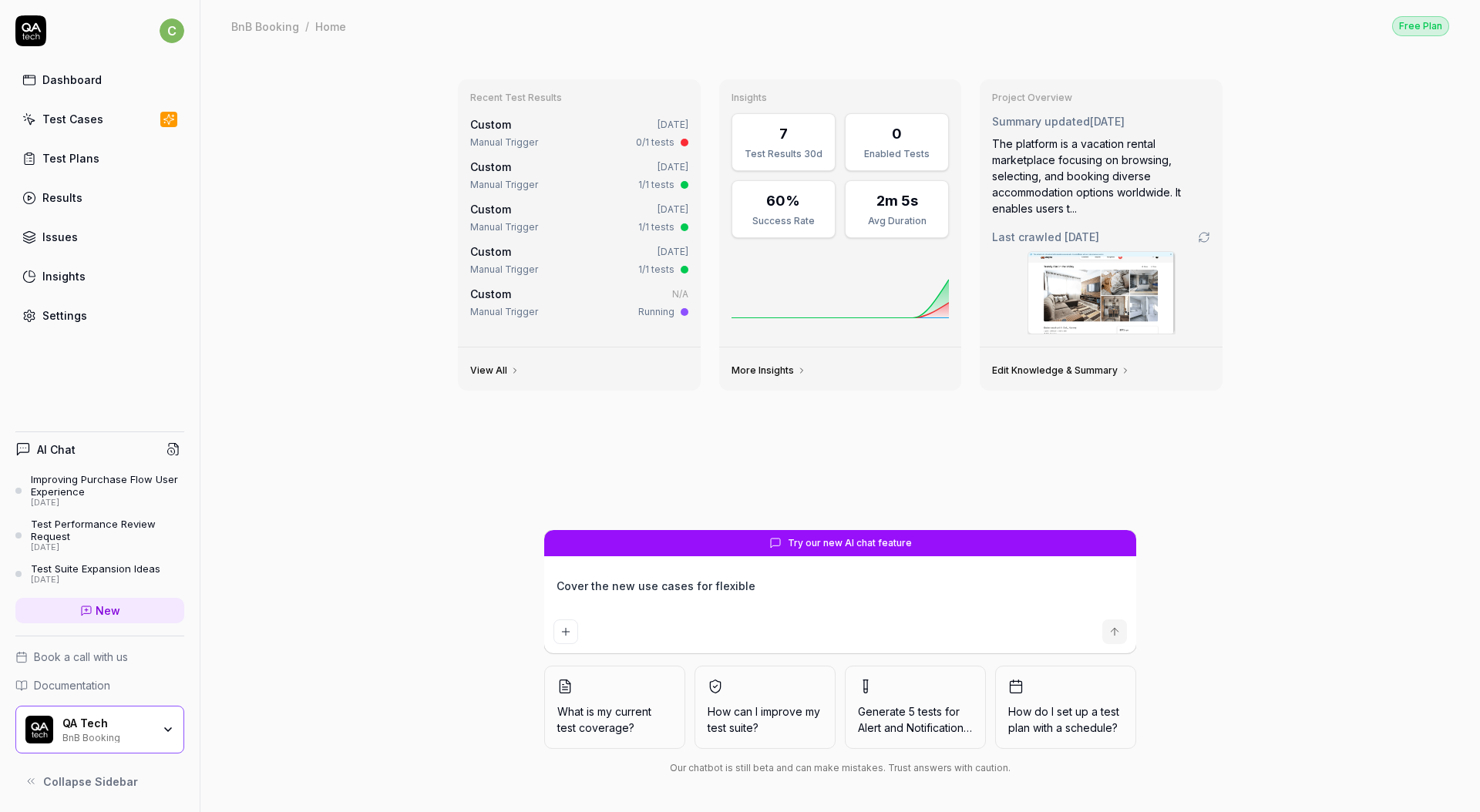
type textarea "*"
type textarea "Cover the new use cases for flexible b"
type textarea "*"
type textarea "Cover the new use cases for flexible bo"
type textarea "*"
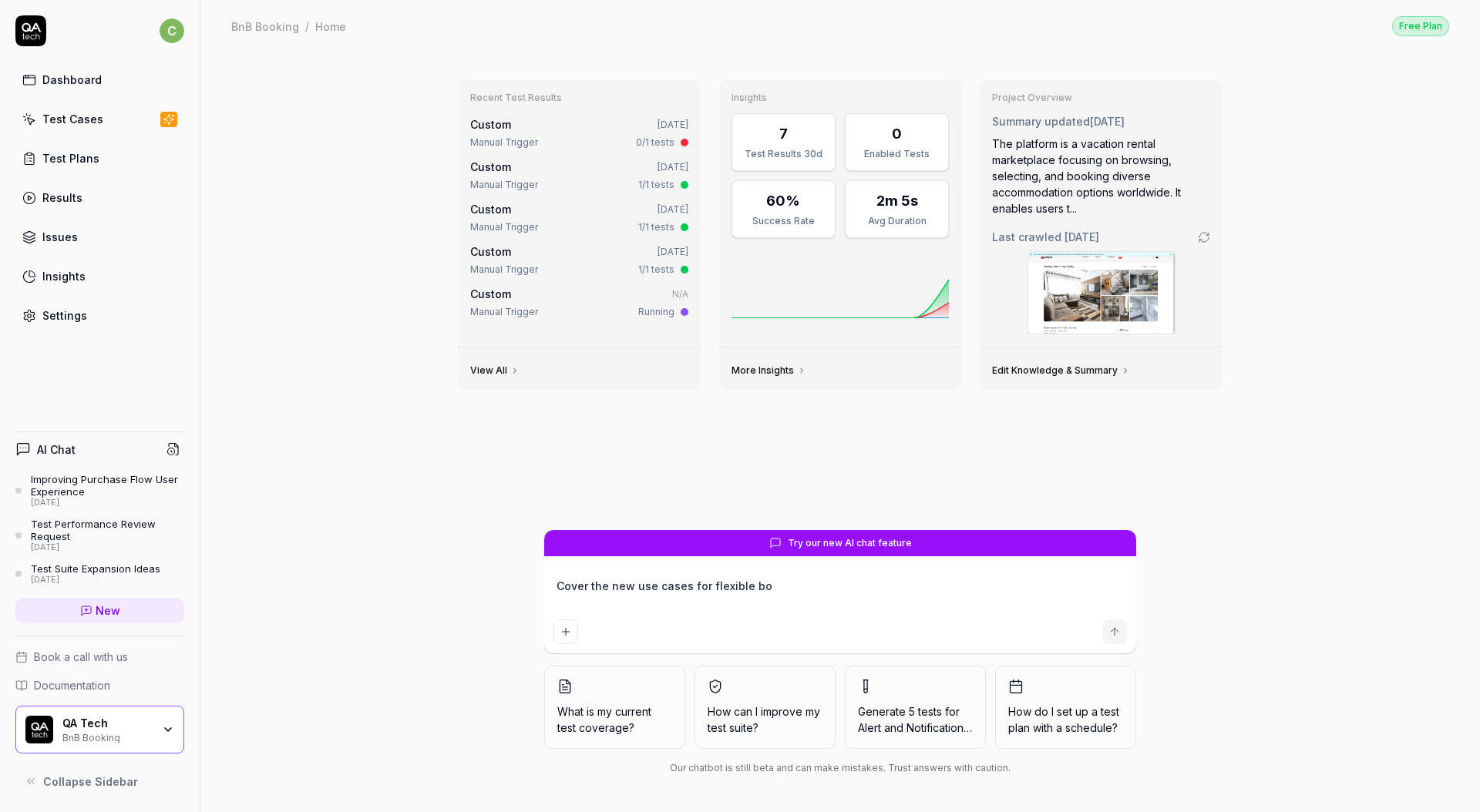
type textarea "Cover the new use cases for flexible boo"
type textarea "*"
type textarea "Cover the new use cases for flexible book"
type textarea "*"
type textarea "Cover the new use cases for flexible booki"
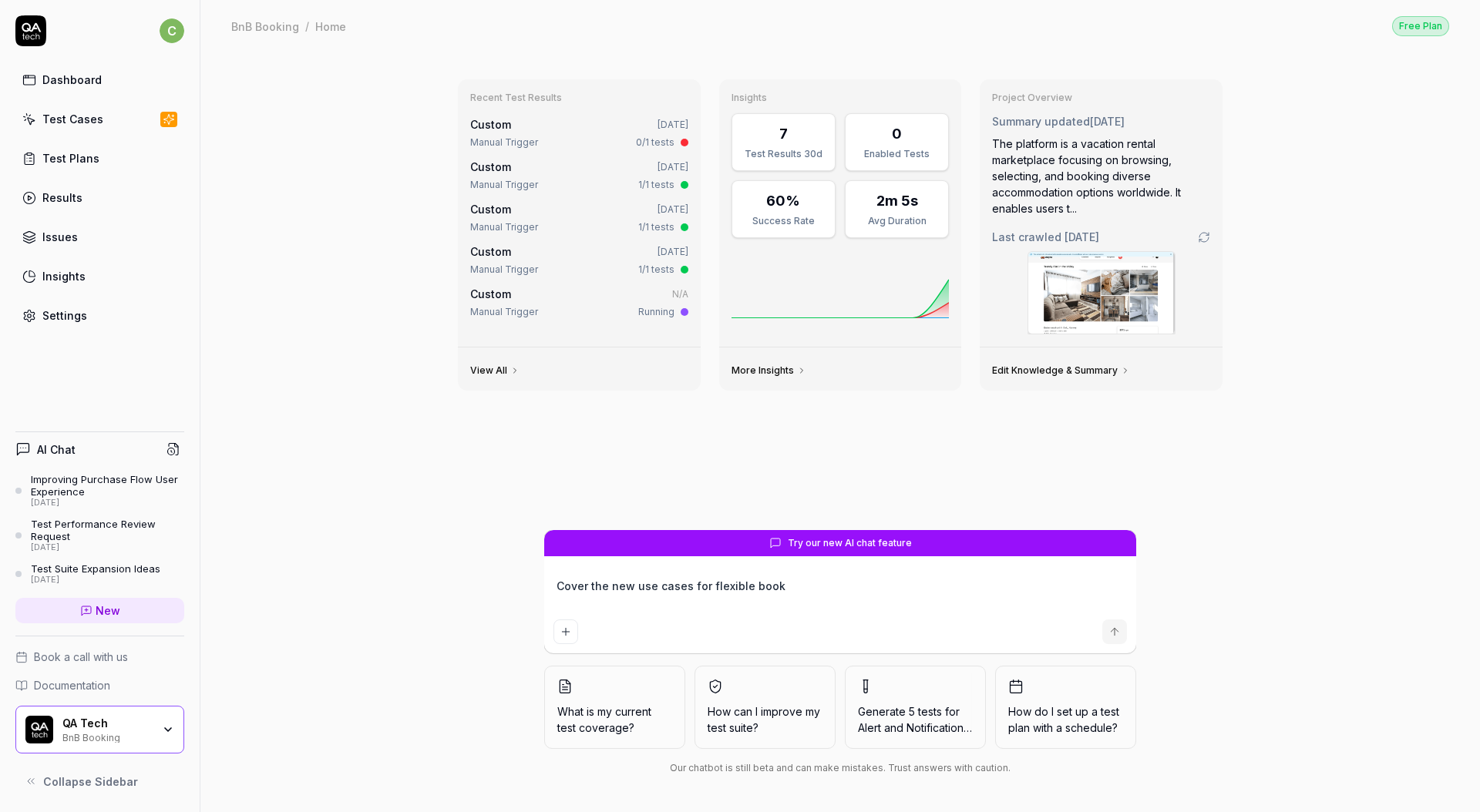
type textarea "*"
type textarea "Cover the new use cases for flexible bookin"
type textarea "*"
type textarea "Cover the new use cases for flexible booking"
type textarea "*"
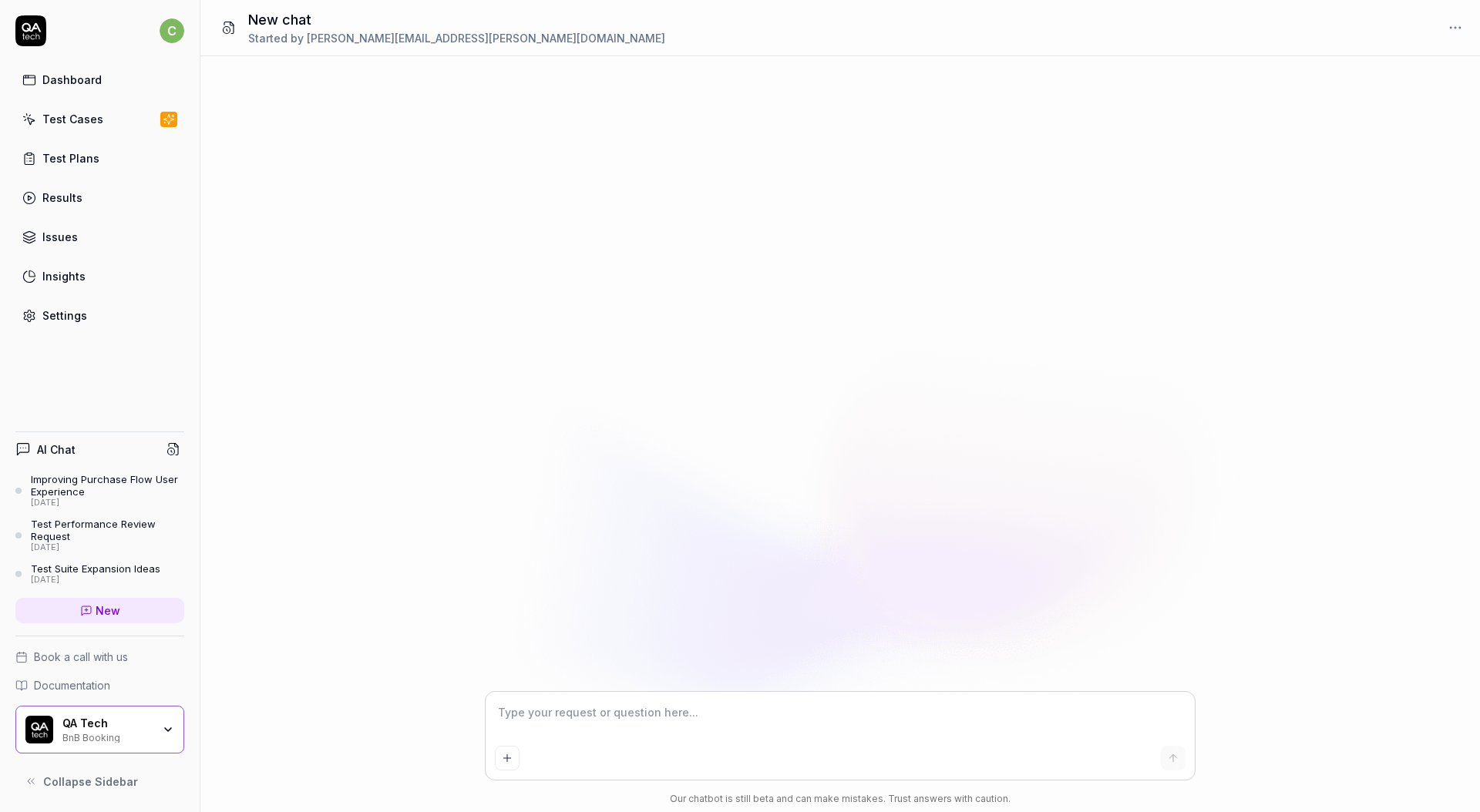
click at [1290, 645] on div at bounding box center [839, 373] width 1279 height 635
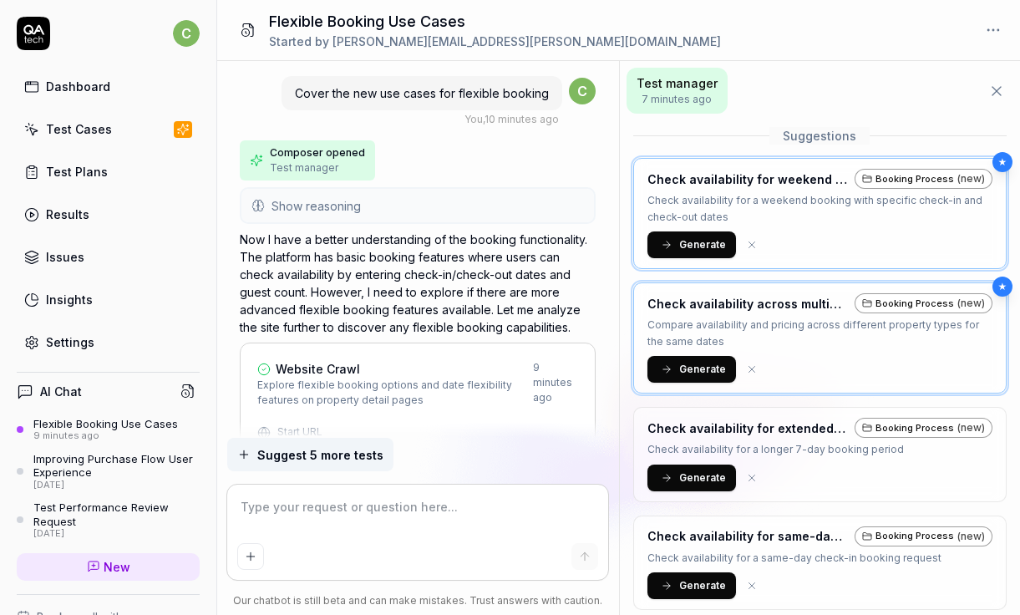
type textarea "*"
